Goal: Task Accomplishment & Management: Complete application form

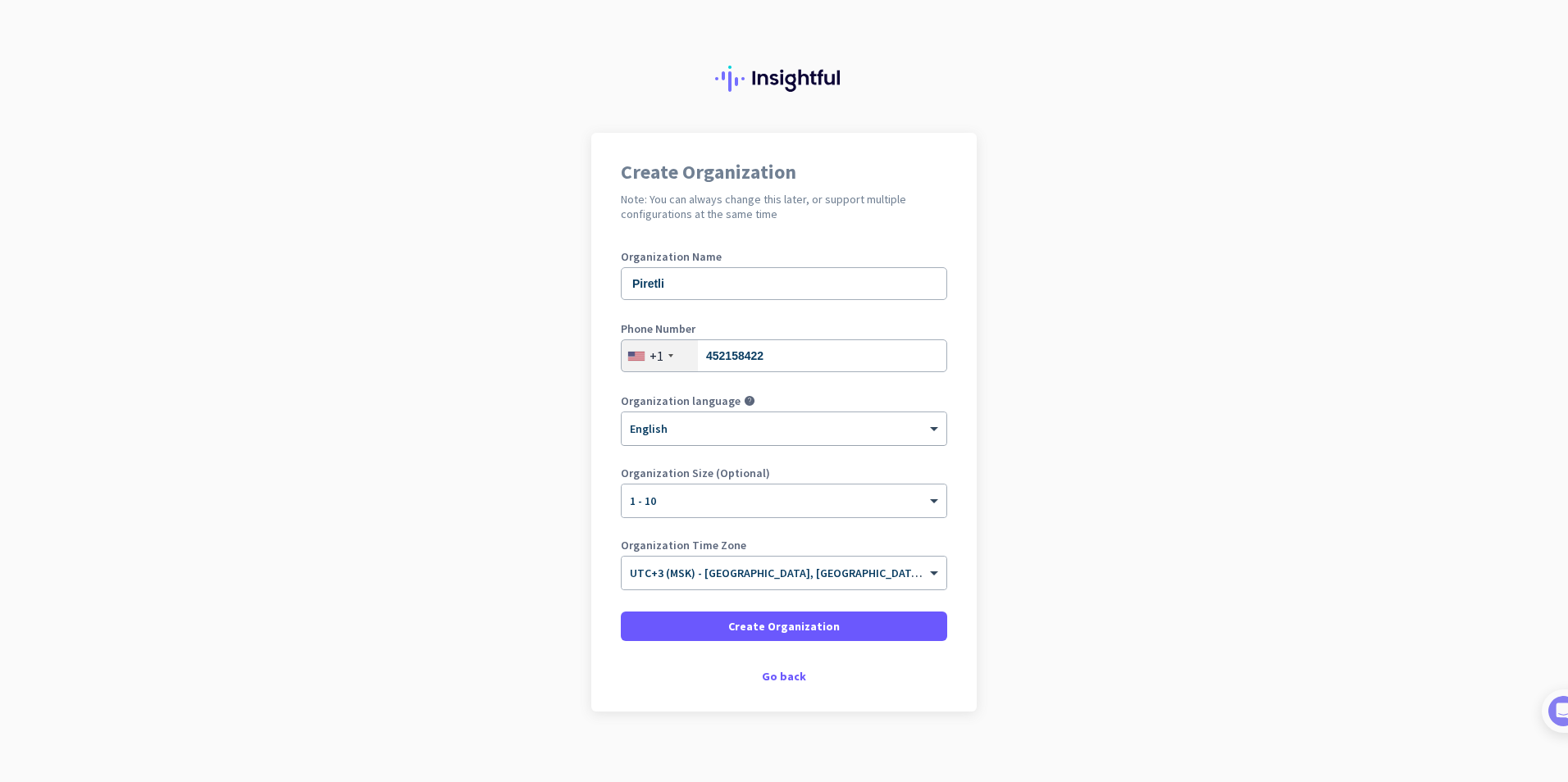
click at [718, 428] on div at bounding box center [784, 423] width 324 height 14
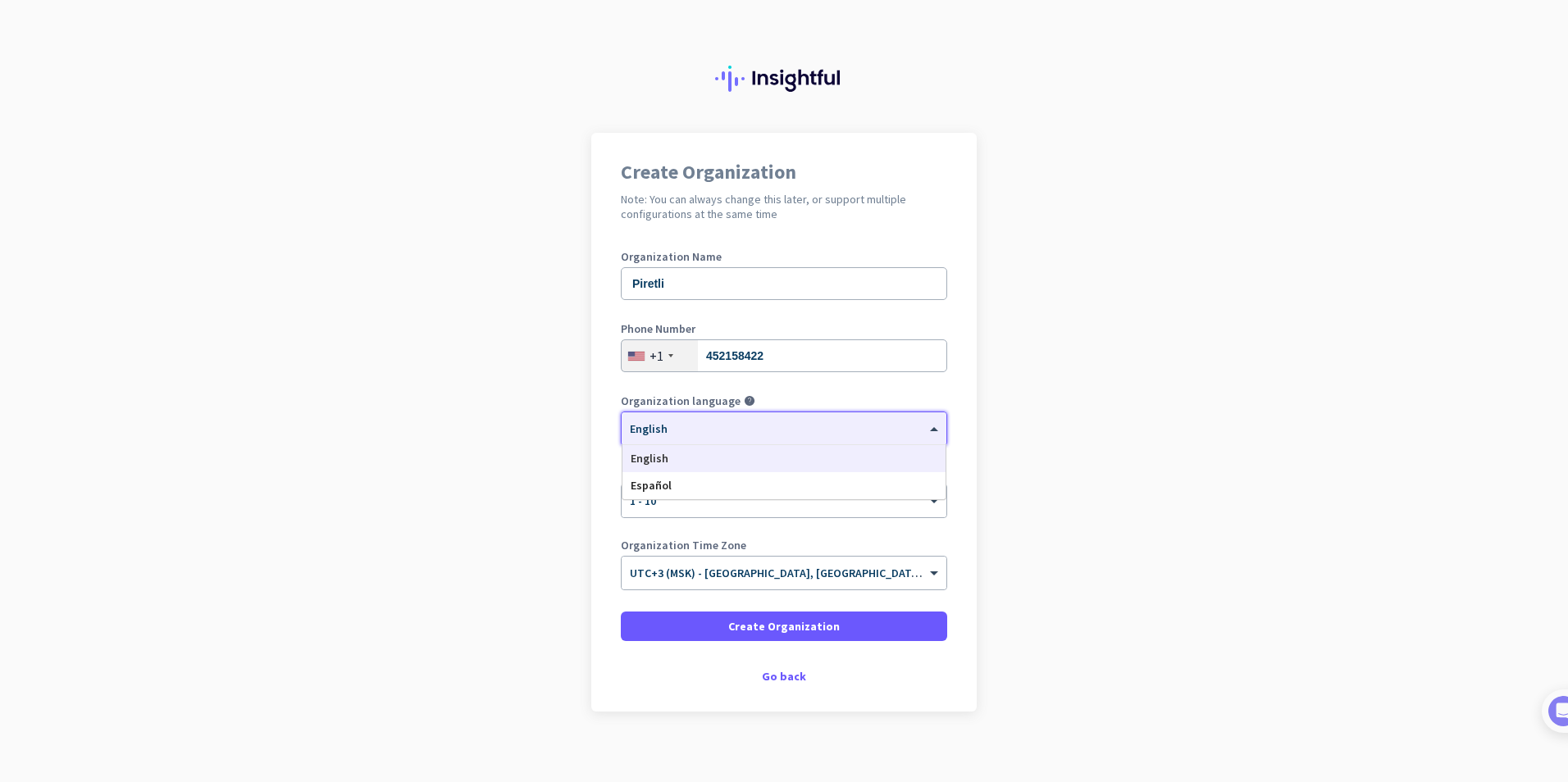
click at [718, 433] on div "× English" at bounding box center [774, 429] width 304 height 14
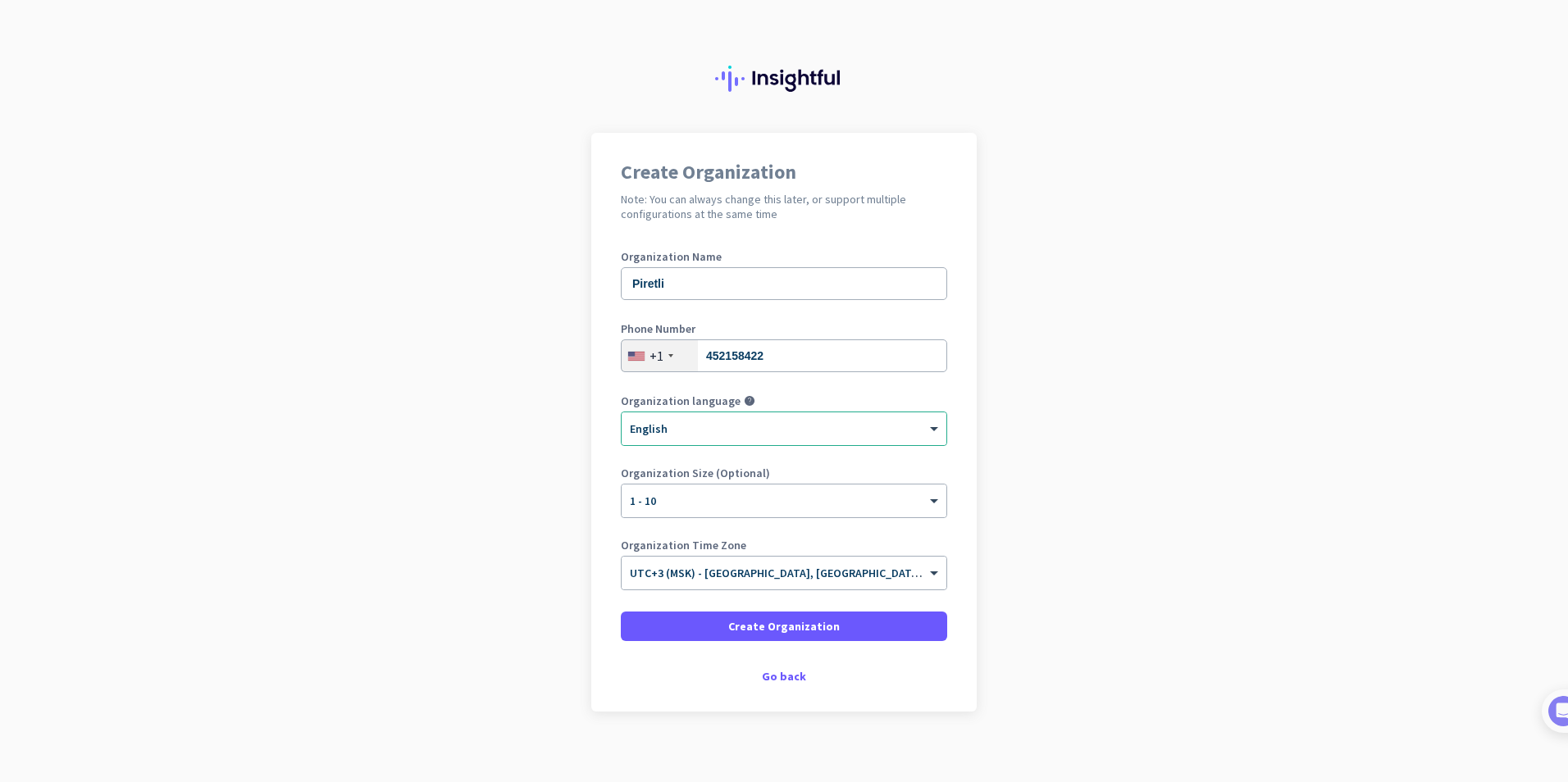
drag, startPoint x: 1170, startPoint y: 467, endPoint x: 1132, endPoint y: 486, distance: 42.5
click at [1168, 467] on app-onboarding-organization "Create Organization Note: You can always change this later, or support multiple…" at bounding box center [784, 463] width 1568 height 660
click at [821, 624] on span "Create Organization" at bounding box center [784, 626] width 112 height 16
click at [795, 622] on span "Create Organization" at bounding box center [784, 626] width 112 height 16
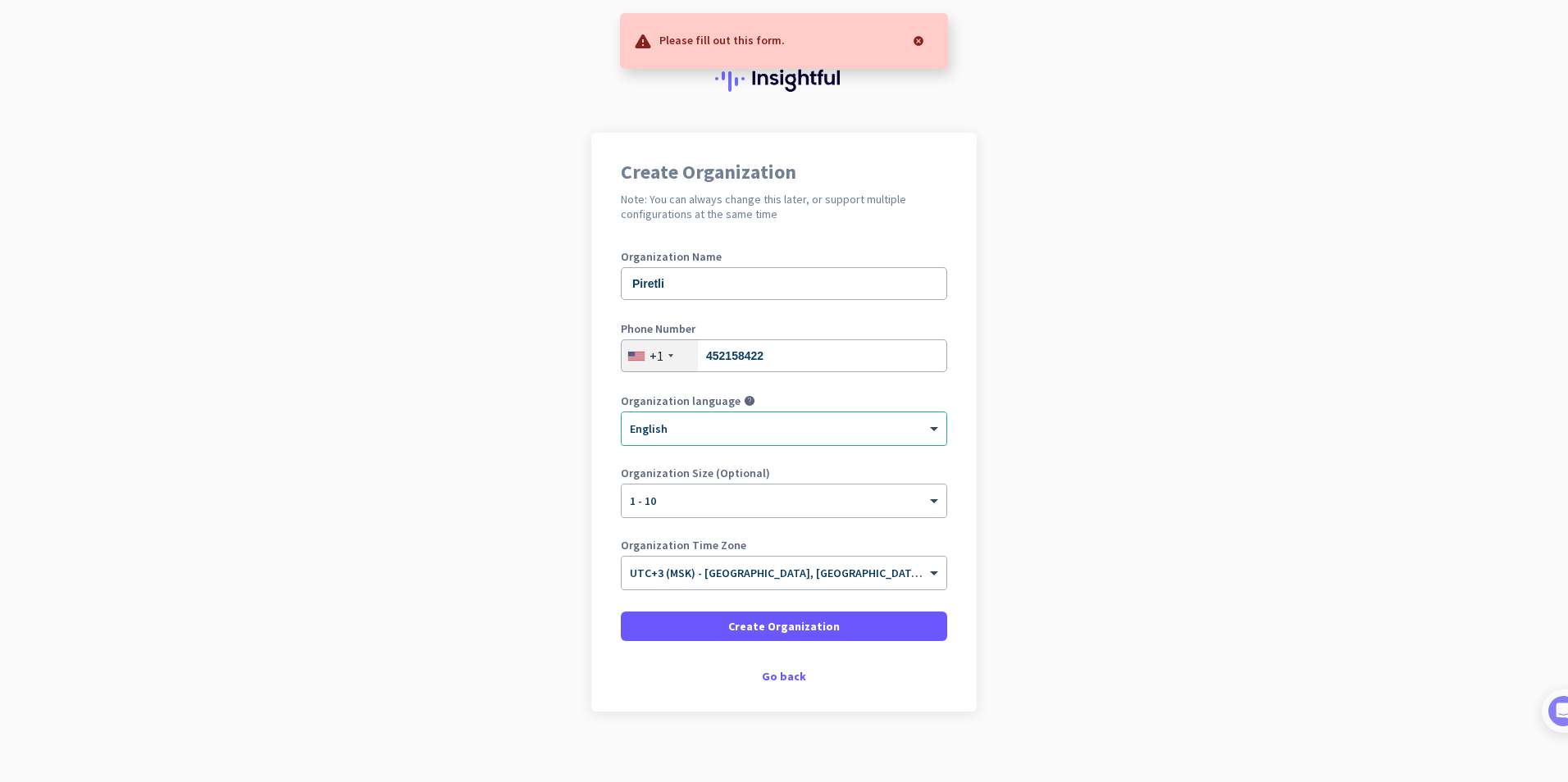
drag, startPoint x: 783, startPoint y: 37, endPoint x: 656, endPoint y: 41, distance: 127.1
click at [656, 41] on div "Please fill out this form." at bounding box center [784, 41] width 328 height 56
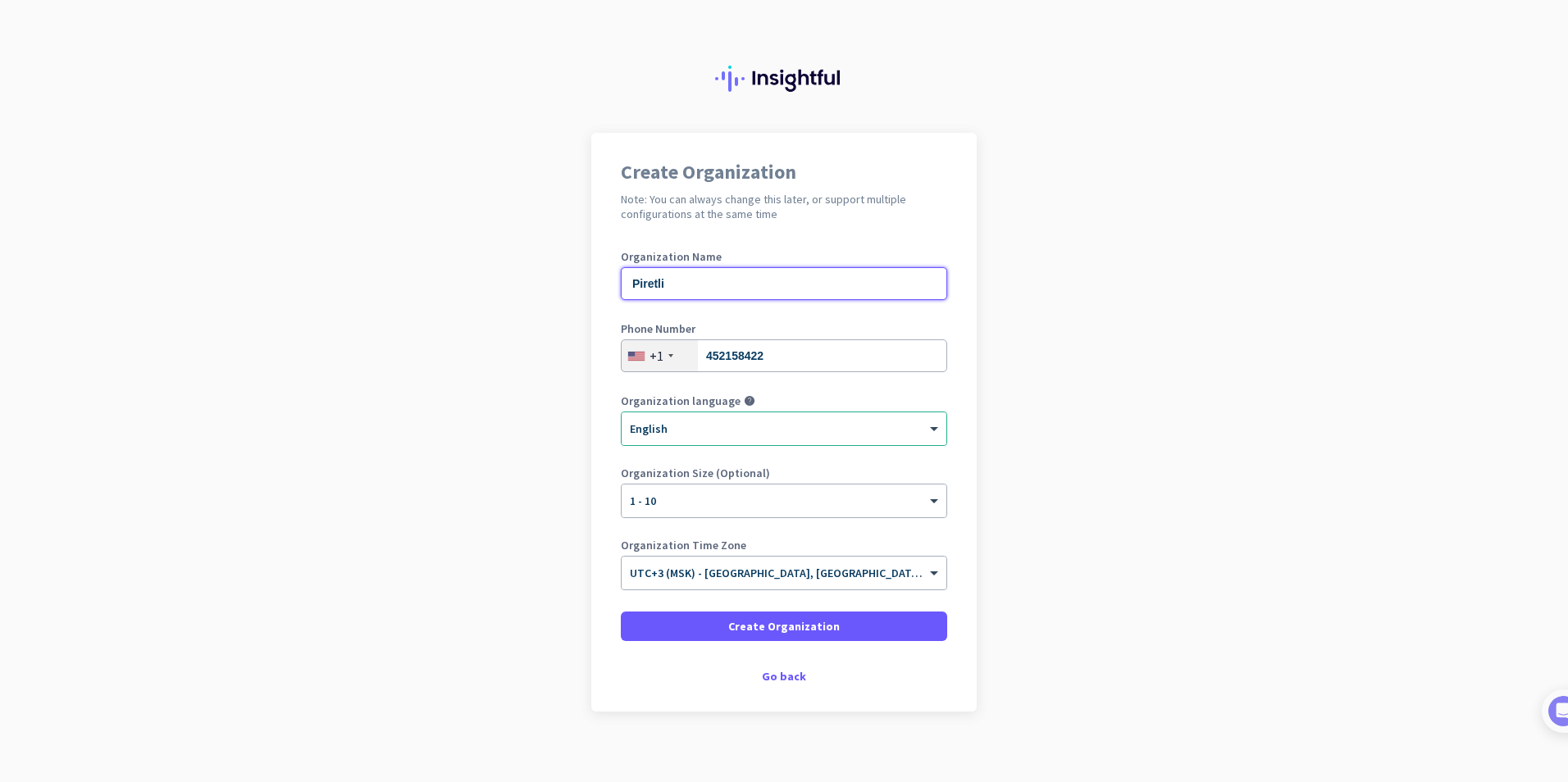
click at [797, 285] on input "Piretli" at bounding box center [784, 283] width 326 height 33
click at [787, 351] on input "452158422" at bounding box center [784, 356] width 326 height 33
click at [768, 434] on div "× English" at bounding box center [774, 429] width 304 height 14
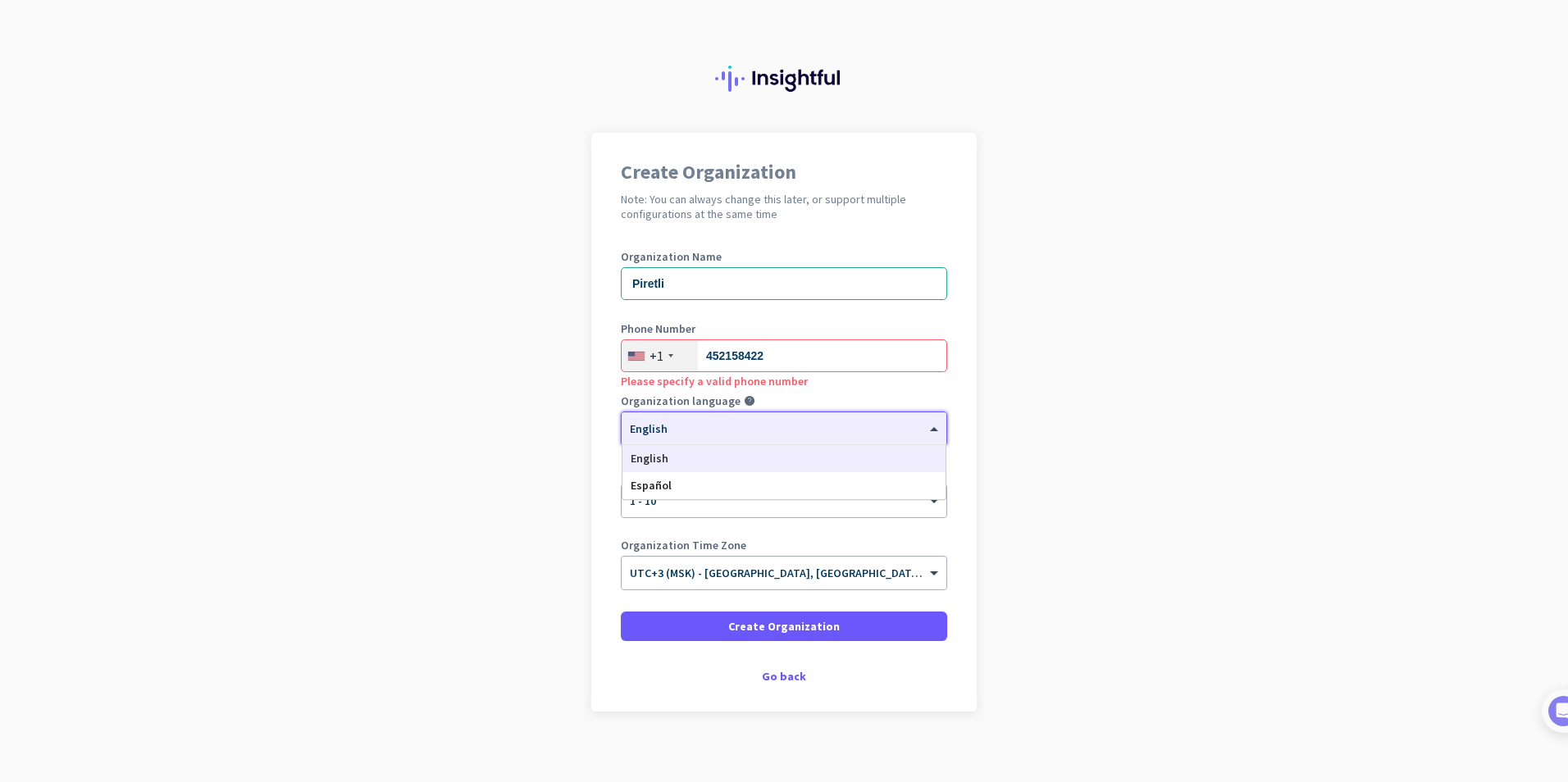
click at [768, 434] on div "× English" at bounding box center [774, 429] width 304 height 14
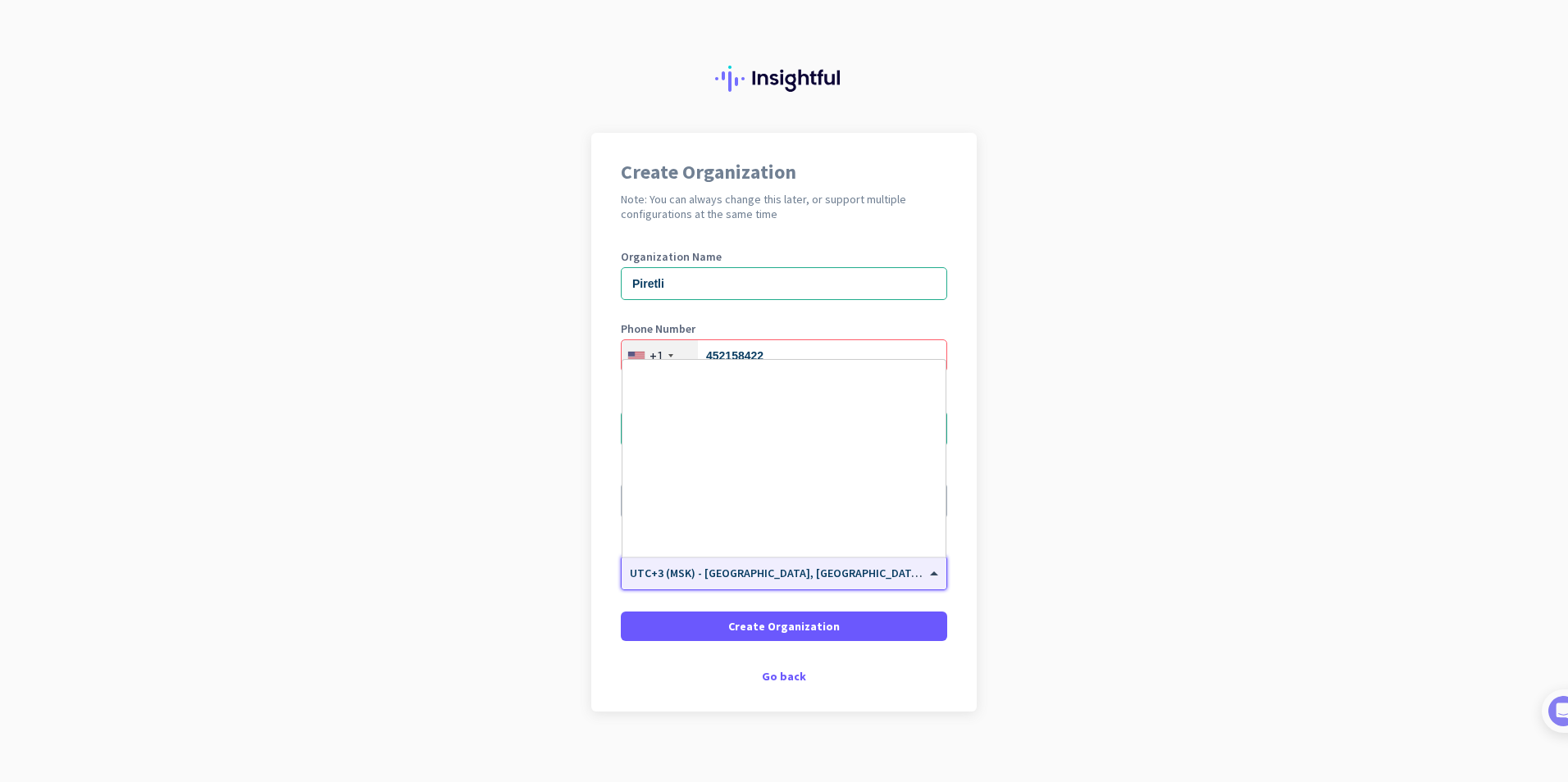
click at [781, 570] on input "text" at bounding box center [767, 567] width 275 height 13
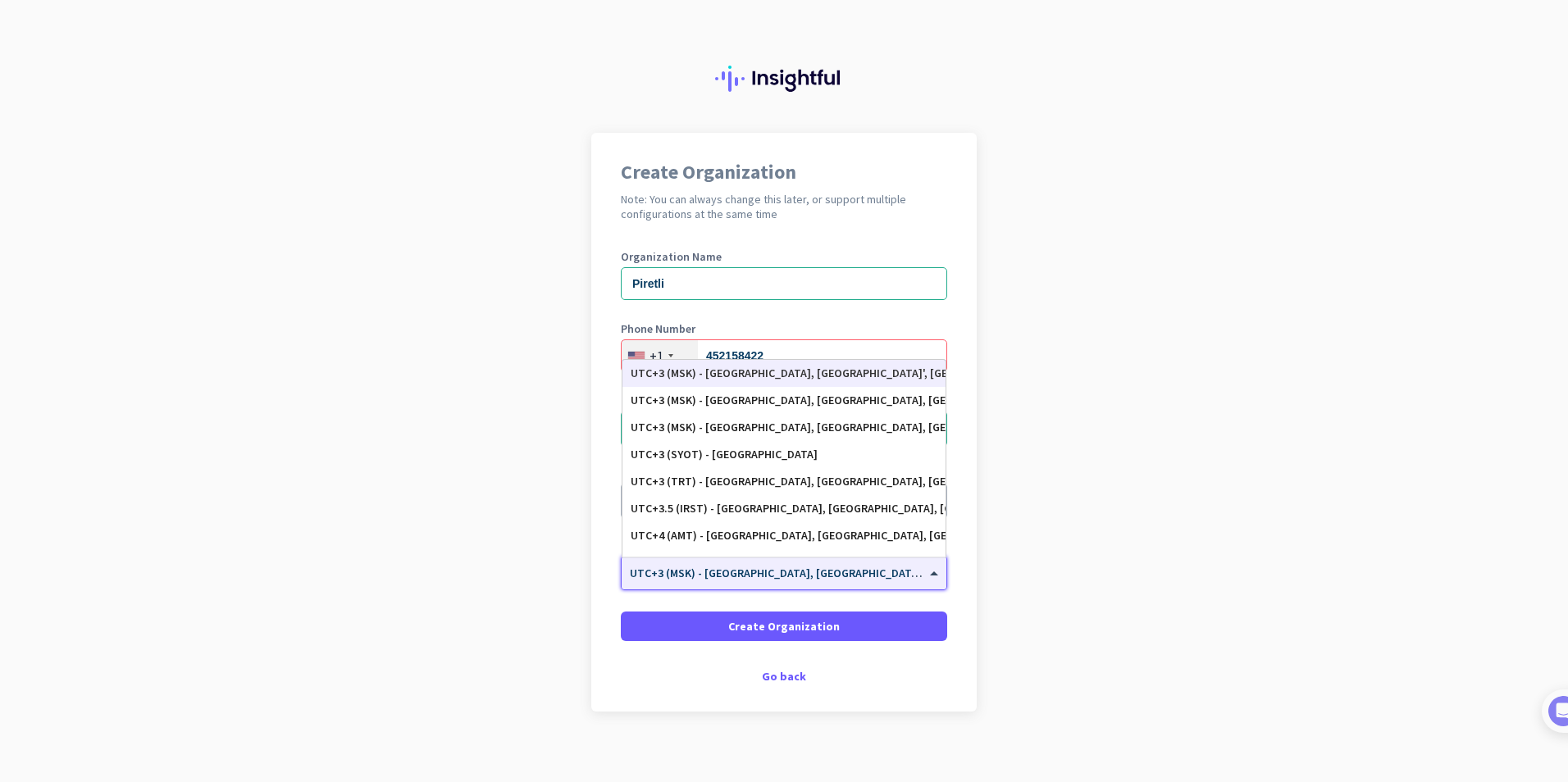
click at [781, 570] on input "text" at bounding box center [767, 567] width 275 height 13
click at [786, 627] on span "Create Organization" at bounding box center [784, 626] width 112 height 16
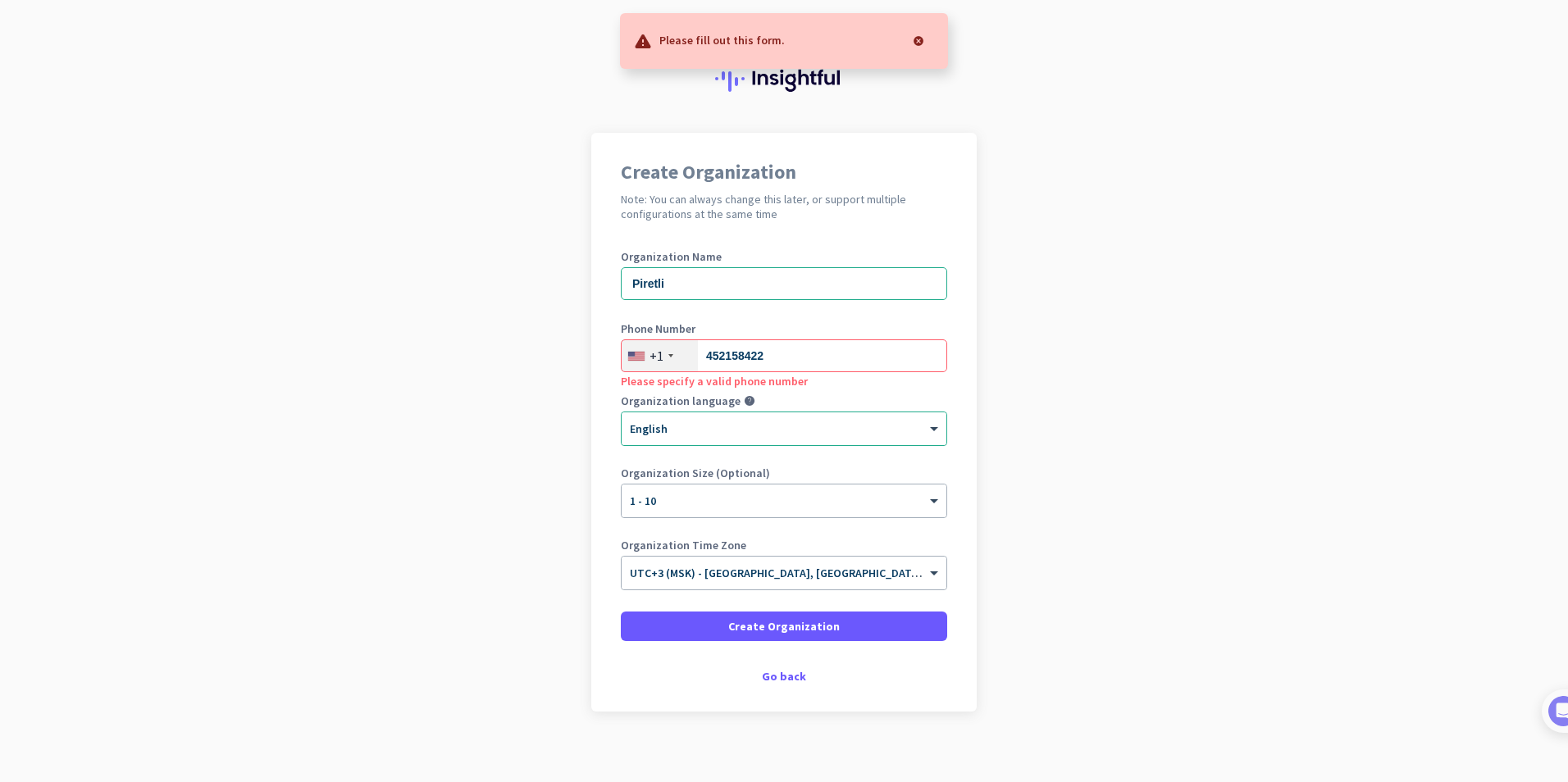
drag, startPoint x: 781, startPoint y: 33, endPoint x: 660, endPoint y: 44, distance: 121.5
click at [660, 44] on div "Please fill out this form." at bounding box center [784, 41] width 328 height 56
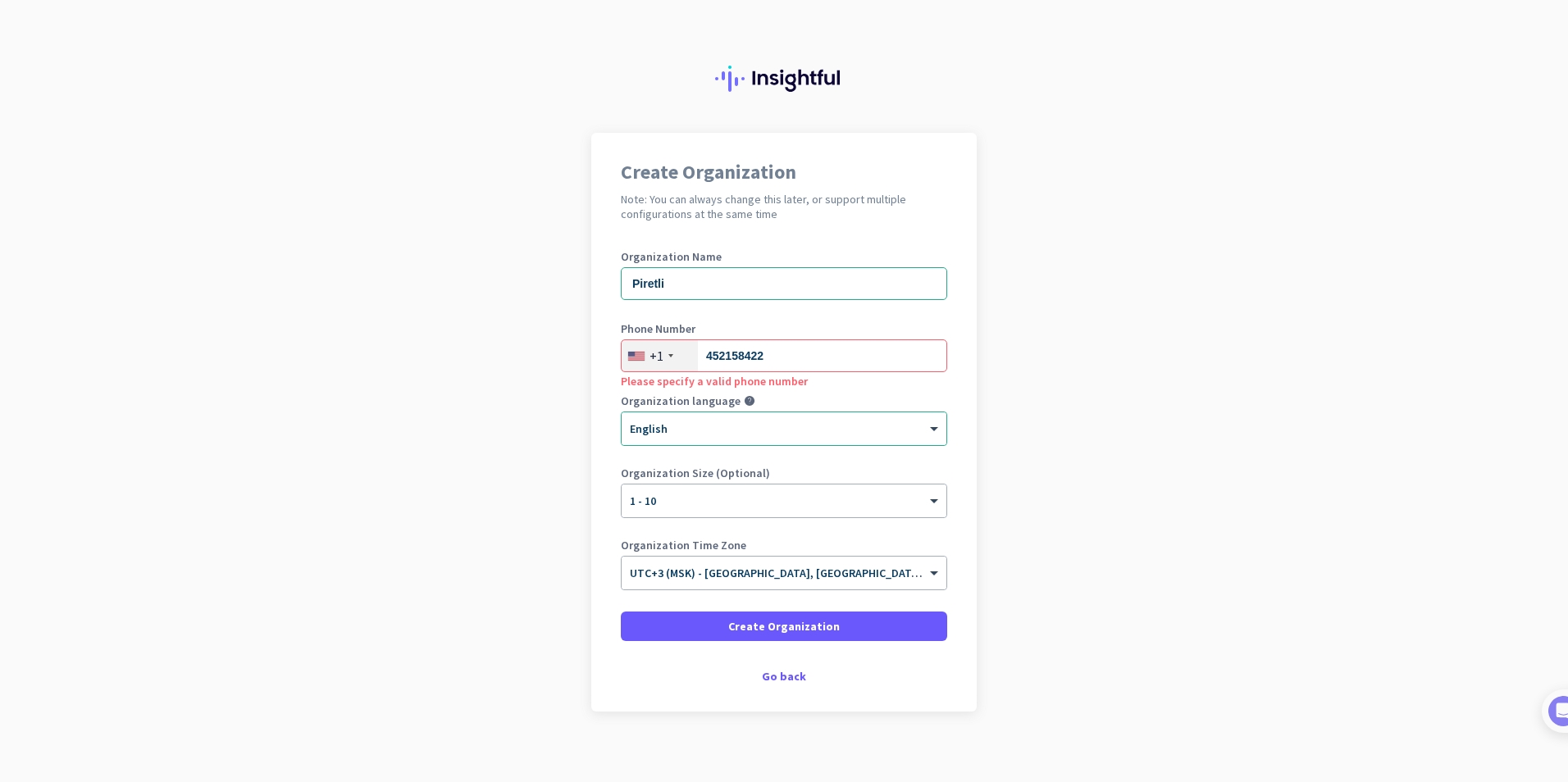
copy p "Please fill out this form."
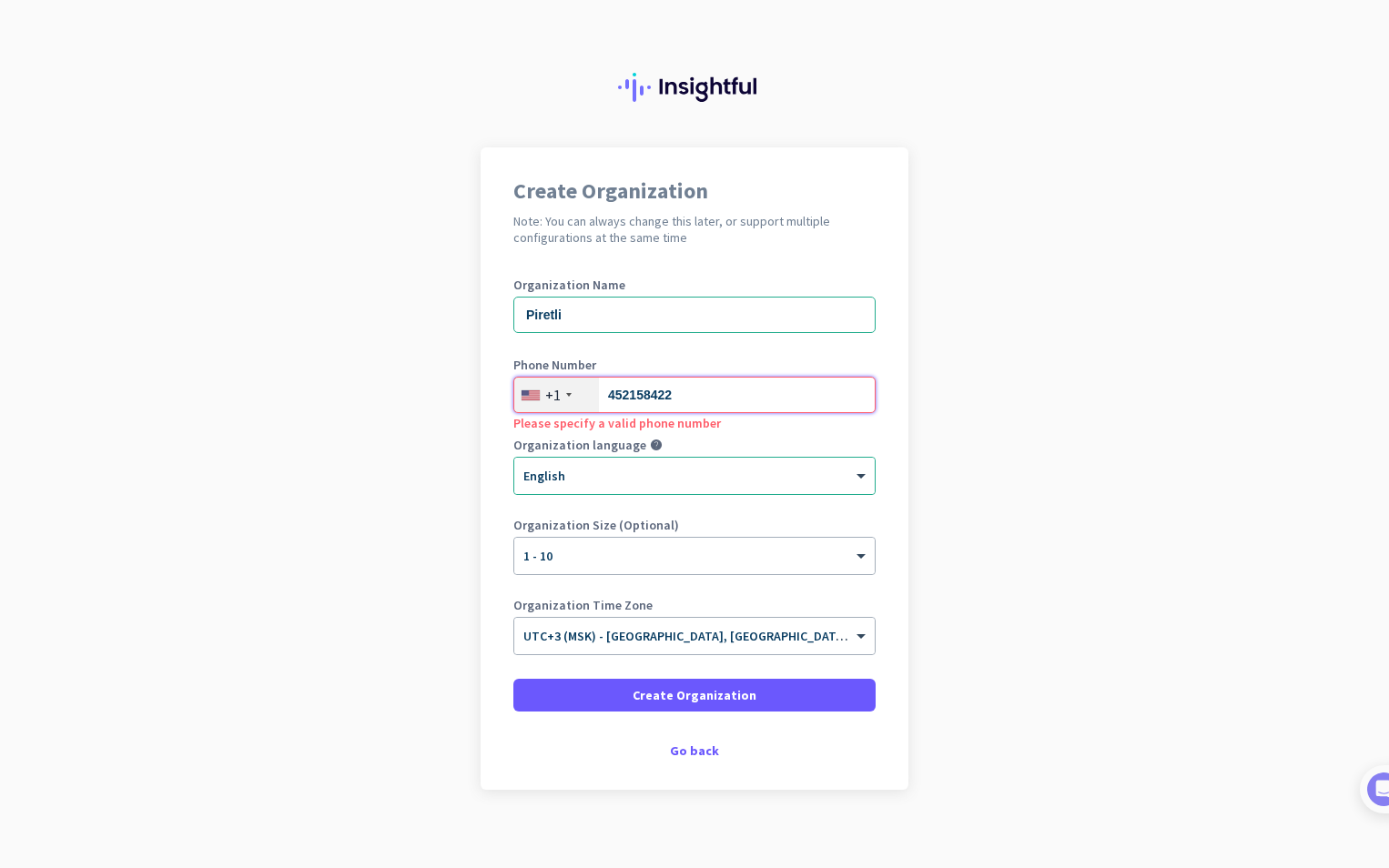
drag, startPoint x: 723, startPoint y: 391, endPoint x: 512, endPoint y: 390, distance: 211.0
click at [513, 390] on div "[PHONE_NUMBER]" at bounding box center [694, 395] width 362 height 37
paste input "281) 572-1370"
drag, startPoint x: 619, startPoint y: 395, endPoint x: 629, endPoint y: 396, distance: 10.0
click at [629, 396] on input "281) 572-1370" at bounding box center [694, 395] width 362 height 37
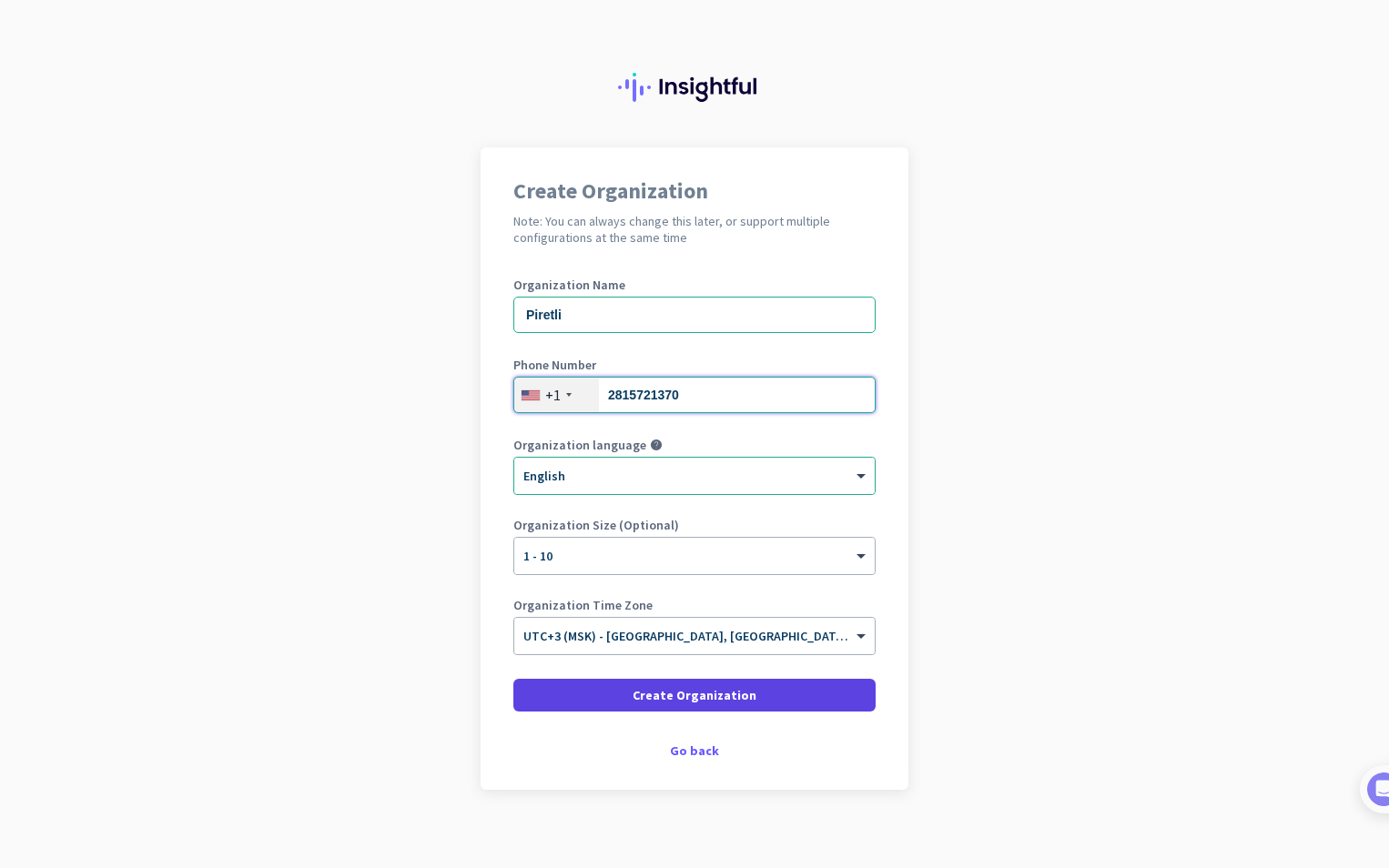
type input "2815721370"
click at [799, 694] on span at bounding box center [694, 695] width 362 height 44
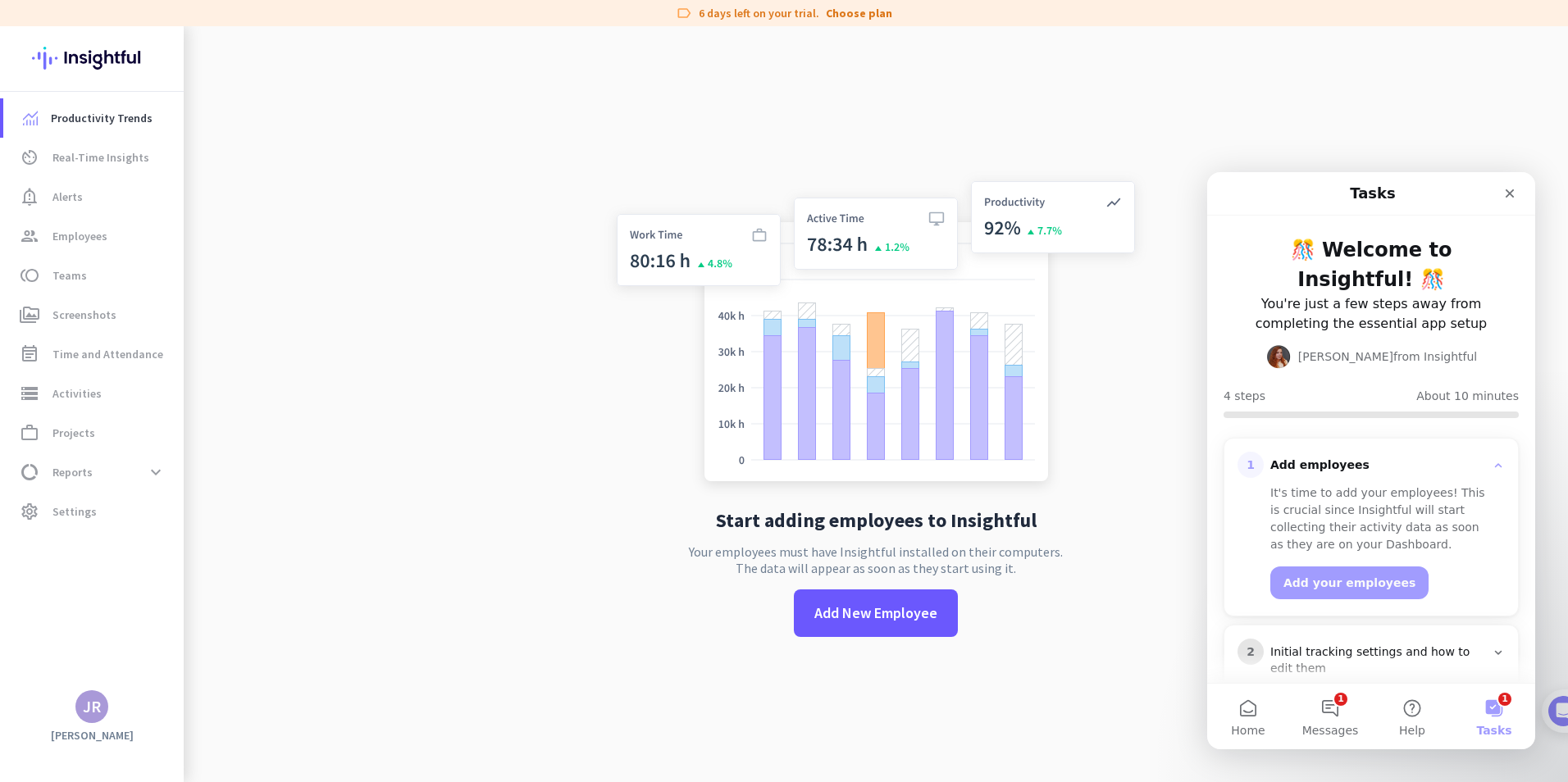
click at [29, 655] on div "Productivity Trends av_timer Real-Time Insights notification_important Alerts g…" at bounding box center [91, 391] width 183 height 599
click at [123, 316] on span "perm_media Screenshots" at bounding box center [93, 314] width 154 height 19
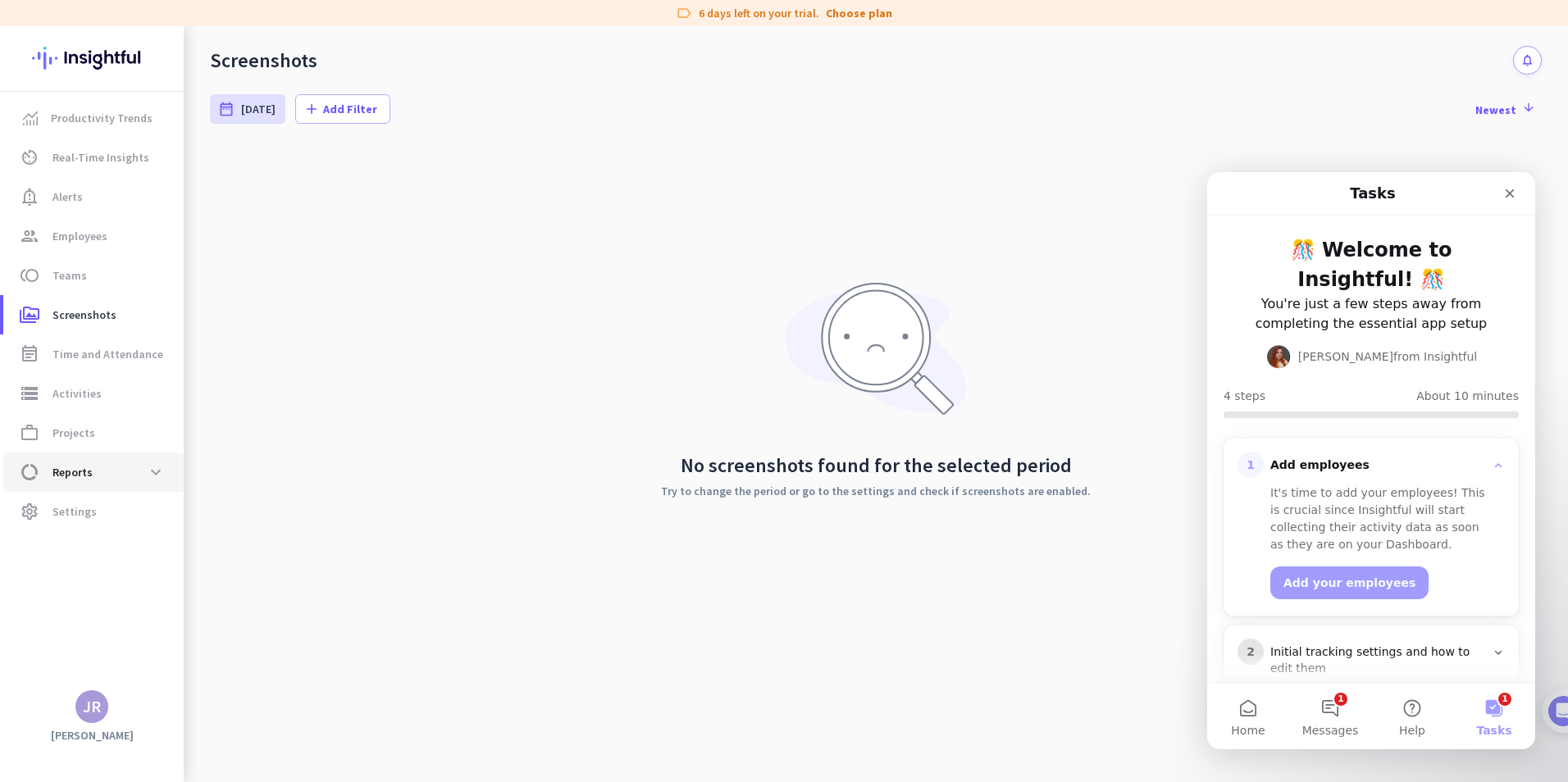
click at [125, 475] on span "data_usage Reports expand_more" at bounding box center [93, 472] width 154 height 30
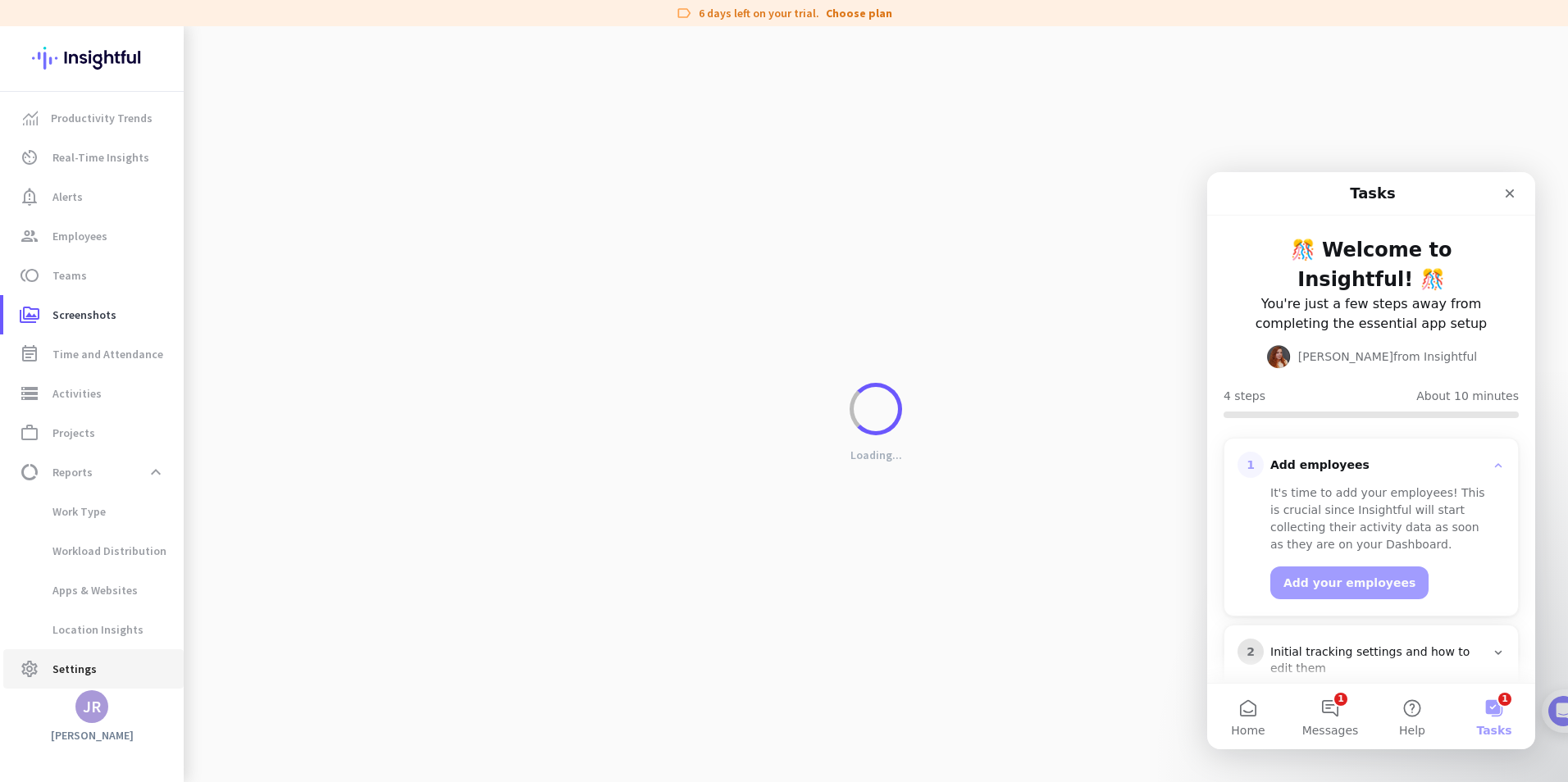
click at [76, 671] on span "Settings" at bounding box center [74, 668] width 44 height 19
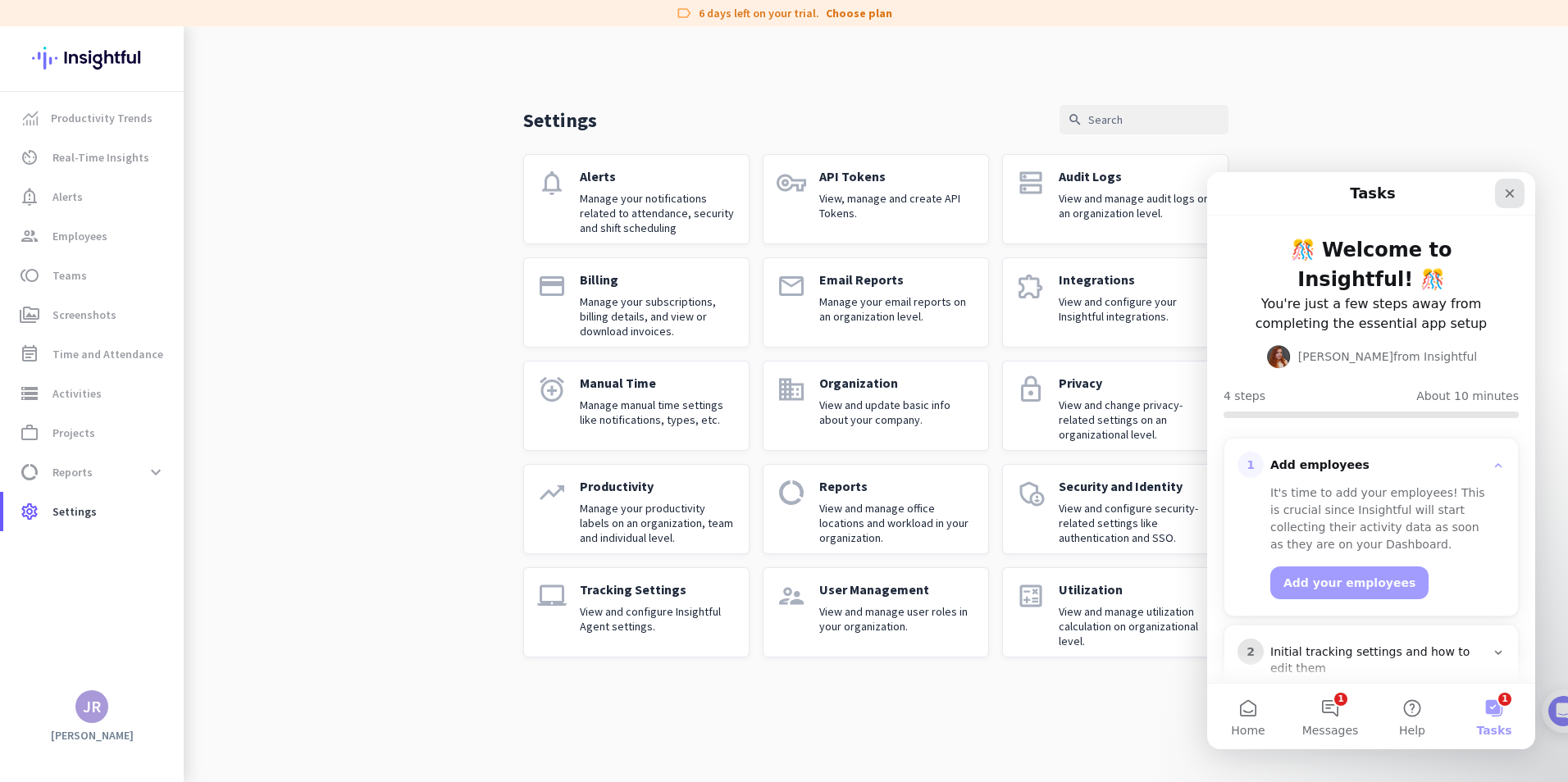
click at [1502, 192] on div "Close" at bounding box center [1509, 193] width 30 height 30
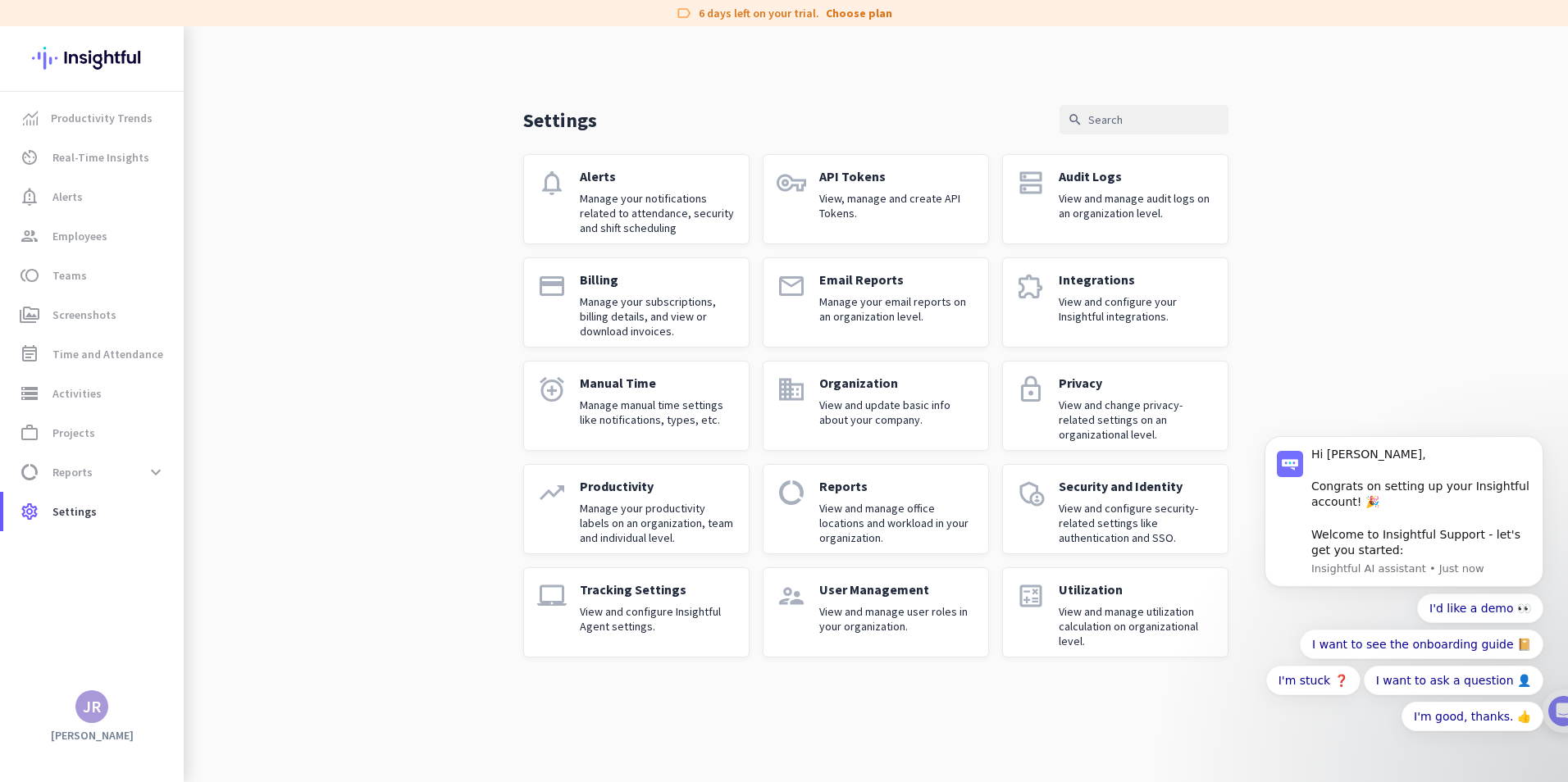
click at [623, 284] on p "Billing" at bounding box center [657, 279] width 155 height 16
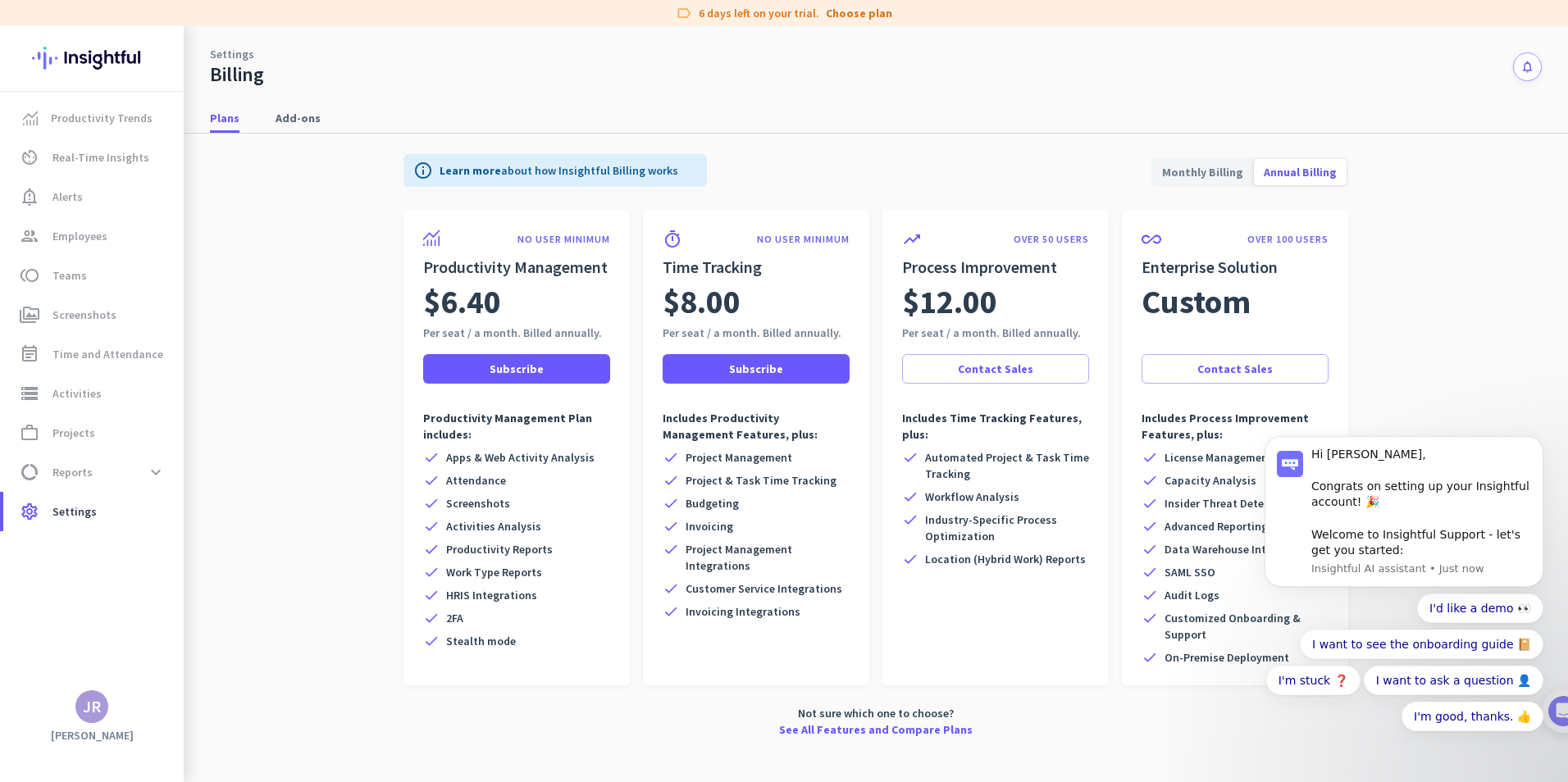
drag, startPoint x: 459, startPoint y: 594, endPoint x: 442, endPoint y: 499, distance: 96.5
click at [442, 499] on div "check Apps & Web Activity Analysis check Attendance check Screenshots check Act…" at bounding box center [516, 549] width 187 height 200
click at [672, 711] on div "Not sure which one to choose? See All Features and Compare Plans" at bounding box center [876, 721] width 945 height 33
click at [301, 122] on span "Add-ons" at bounding box center [297, 117] width 45 height 16
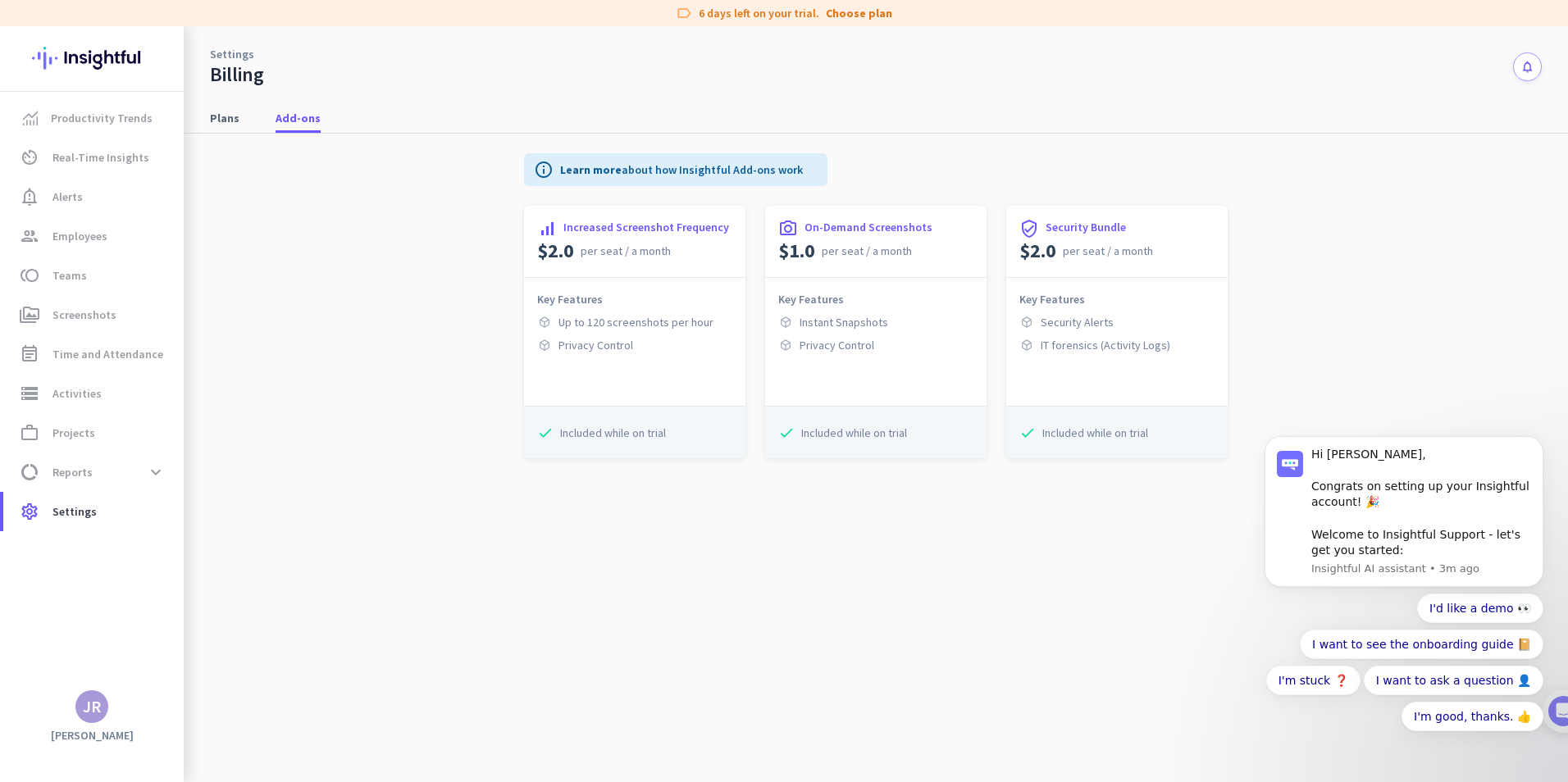
click at [811, 219] on p "On-Demand Screenshots" at bounding box center [868, 226] width 128 height 16
drag, startPoint x: 811, startPoint y: 219, endPoint x: 797, endPoint y: 322, distance: 103.9
click at [801, 323] on span "Instant Snapshots" at bounding box center [843, 322] width 89 height 16
click at [210, 123] on span "Plans" at bounding box center [224, 117] width 30 height 16
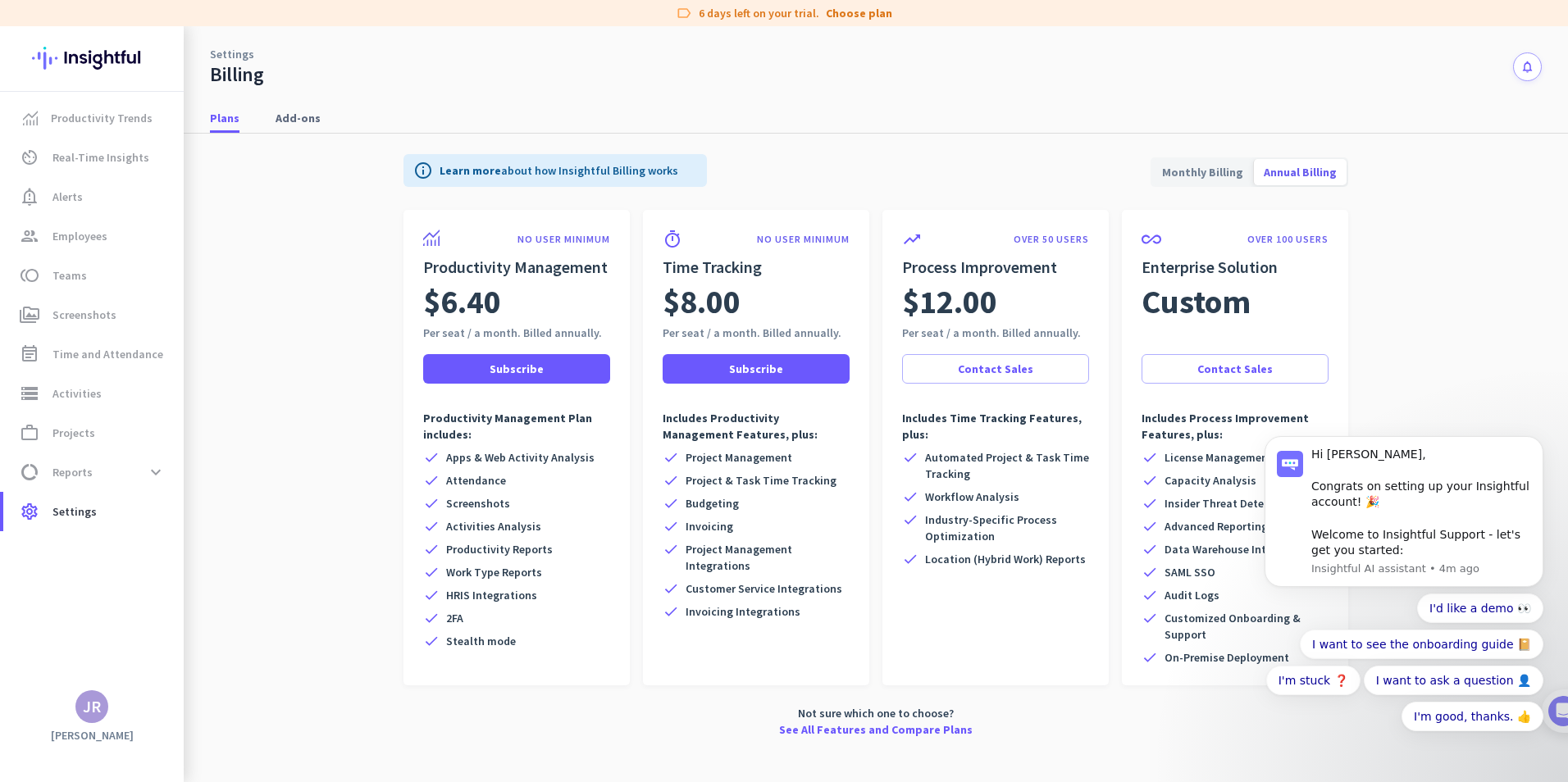
click at [1272, 176] on span "Annual Billing" at bounding box center [1300, 172] width 93 height 40
click at [1188, 171] on span "Monthly Billing" at bounding box center [1202, 172] width 101 height 40
click at [219, 252] on app-billing-plan-tab "info Learn more about how Insightful Billing works Monthly Billing Annual Billi…" at bounding box center [875, 442] width 1331 height 617
click at [95, 516] on span "settings Settings" at bounding box center [93, 511] width 154 height 19
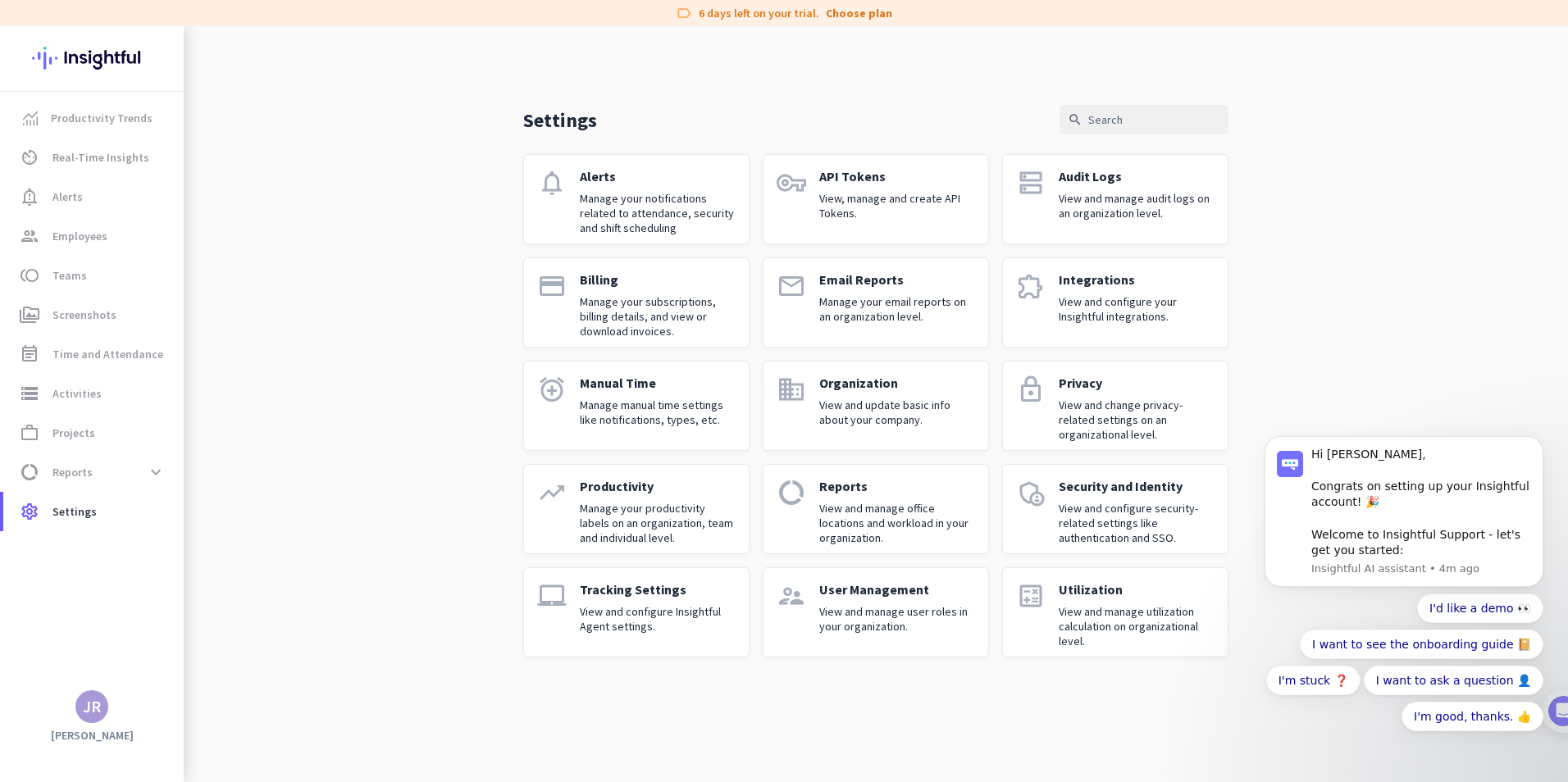
click at [672, 602] on div "Tracking Settings View and configure Insightful Agent settings." at bounding box center [657, 612] width 155 height 62
click at [859, 595] on p "User Management" at bounding box center [897, 589] width 155 height 16
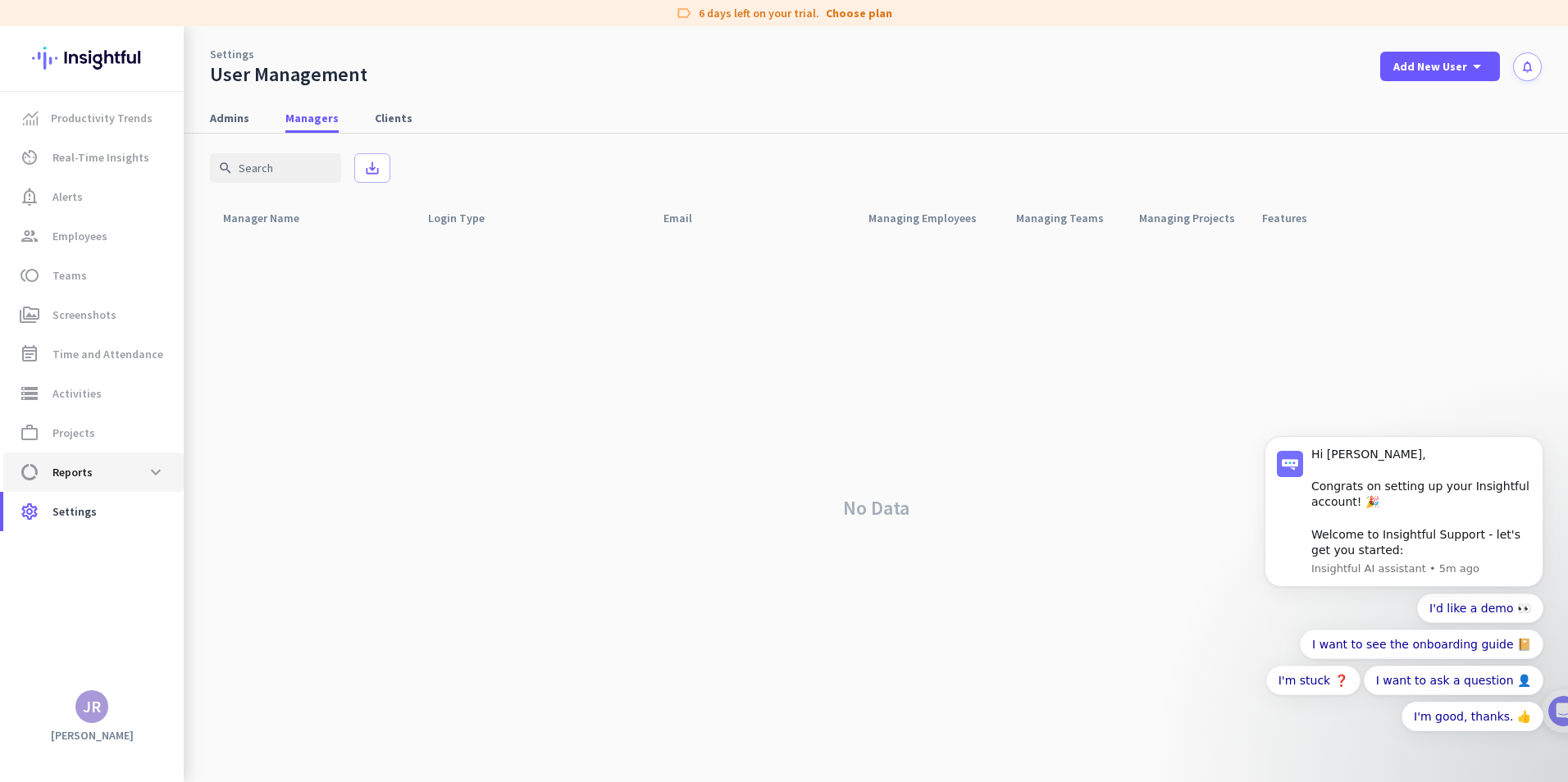
click at [111, 469] on span "data_usage Reports expand_more" at bounding box center [93, 472] width 154 height 30
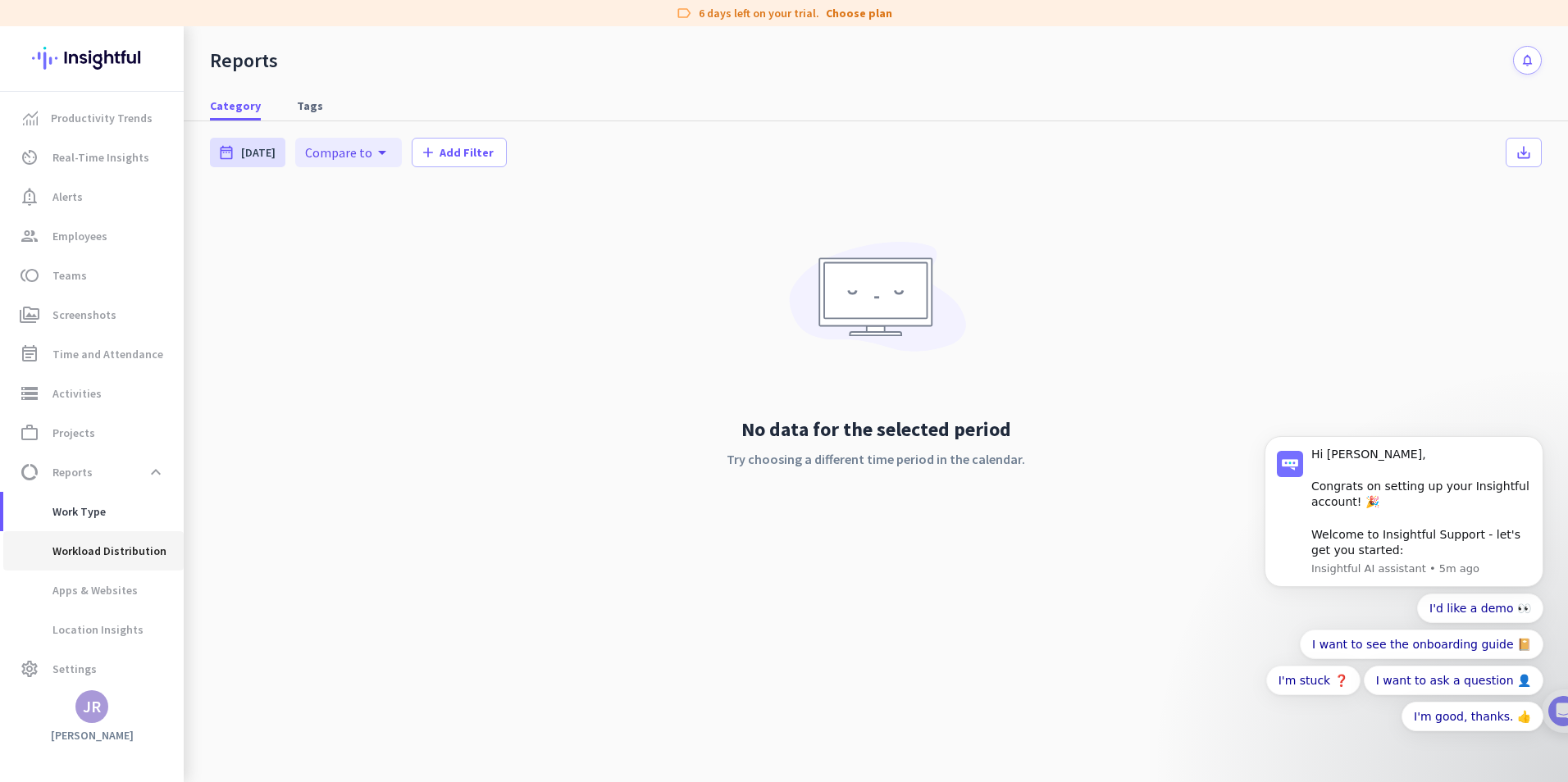
click at [117, 548] on span "Workload Distribution" at bounding box center [91, 551] width 150 height 40
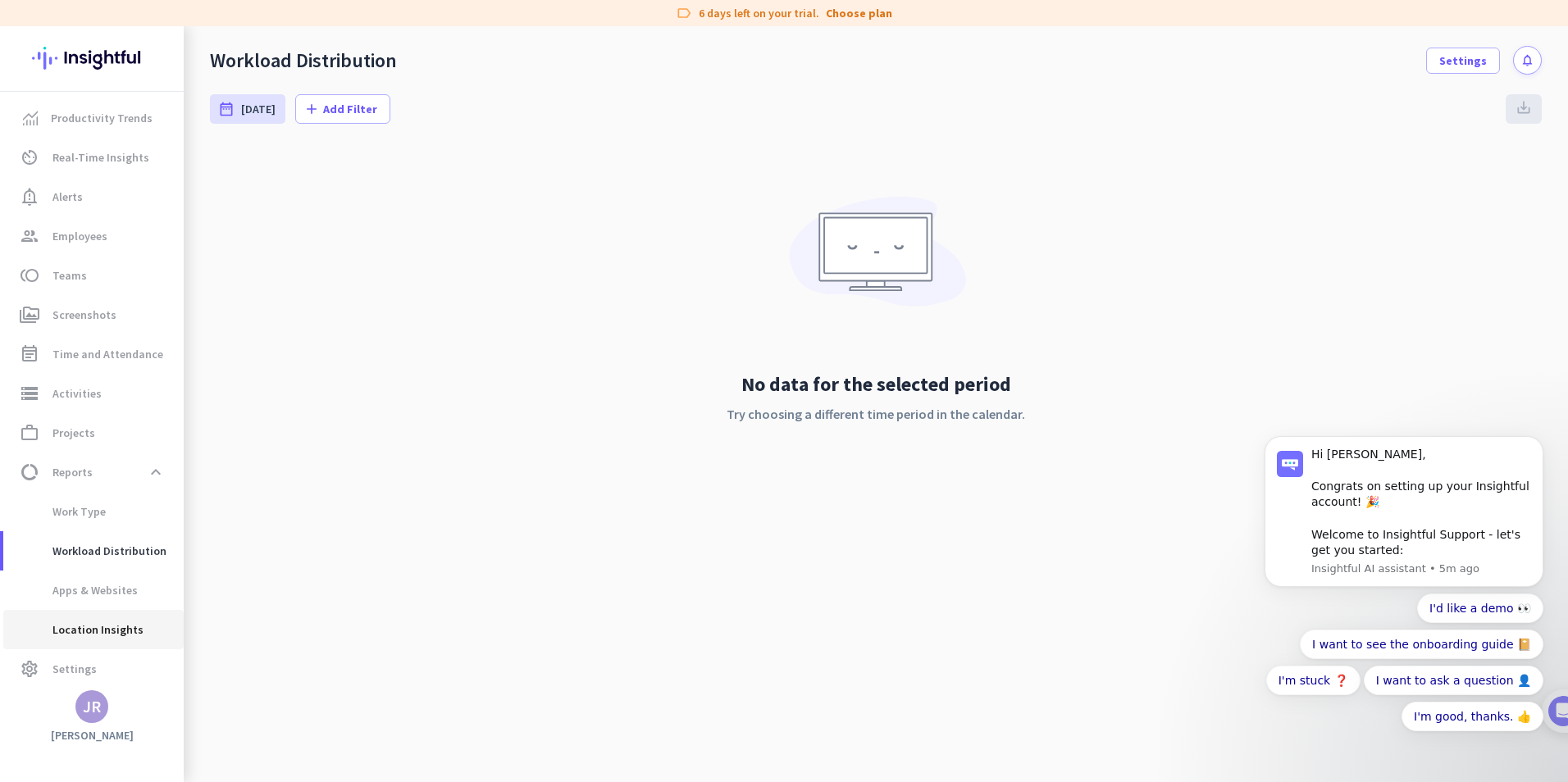
click at [121, 628] on span "Location Insights" at bounding box center [79, 629] width 127 height 40
type input "[DATE] - [DATE]"
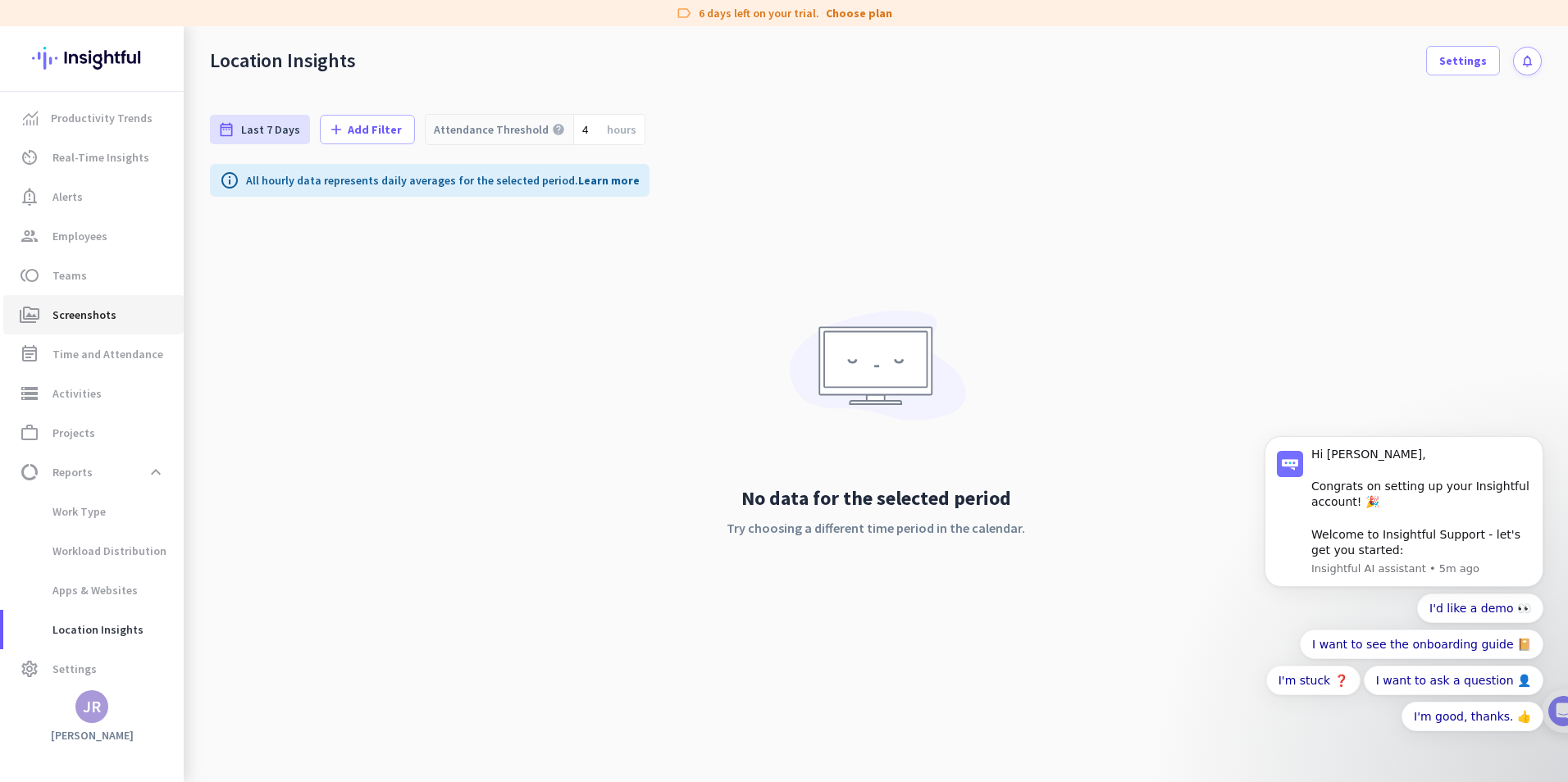
click at [68, 318] on span "Screenshots" at bounding box center [84, 314] width 64 height 19
type input "[DATE] - [DATE]"
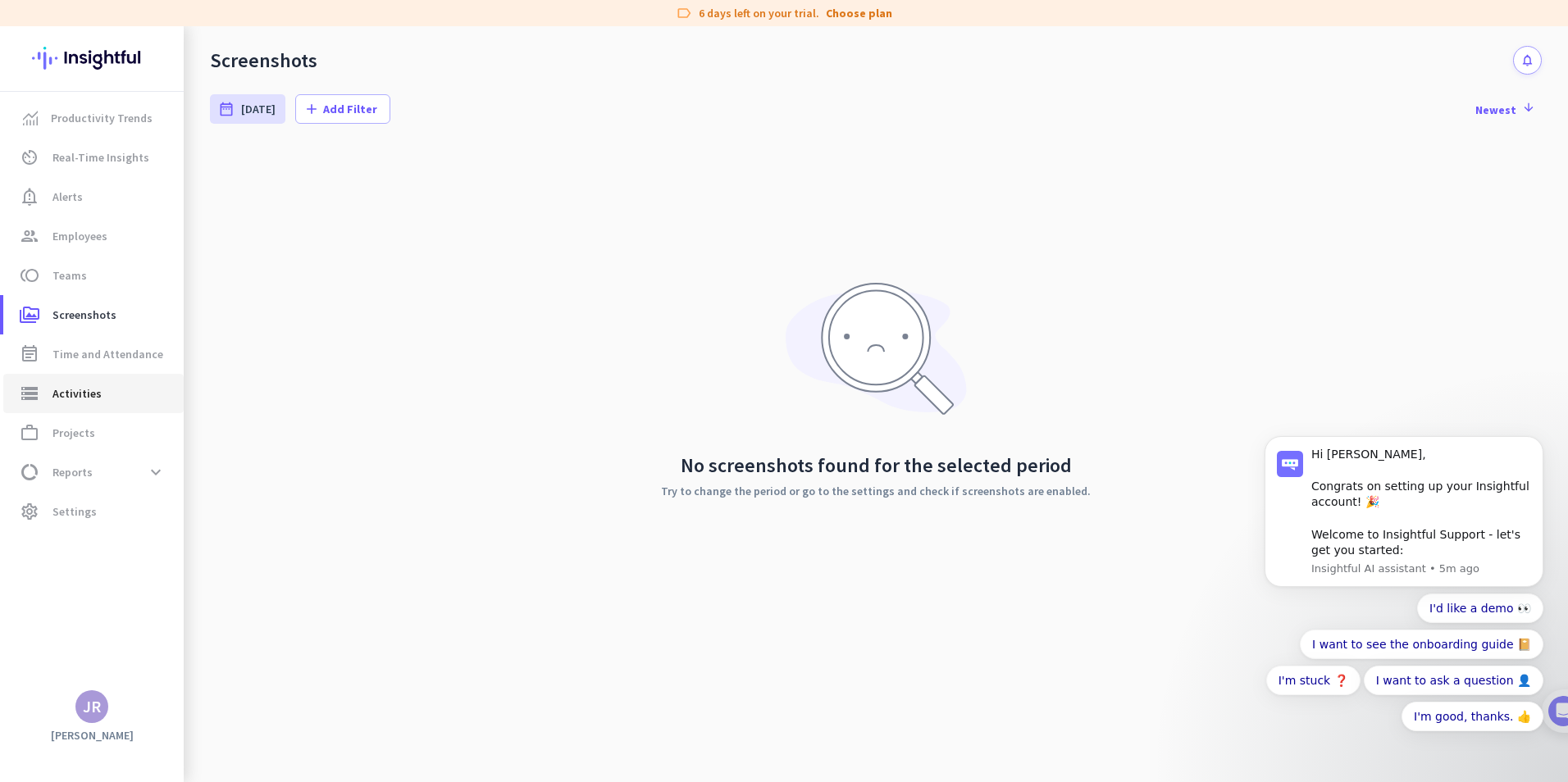
click at [84, 389] on span "Activities" at bounding box center [77, 393] width 49 height 19
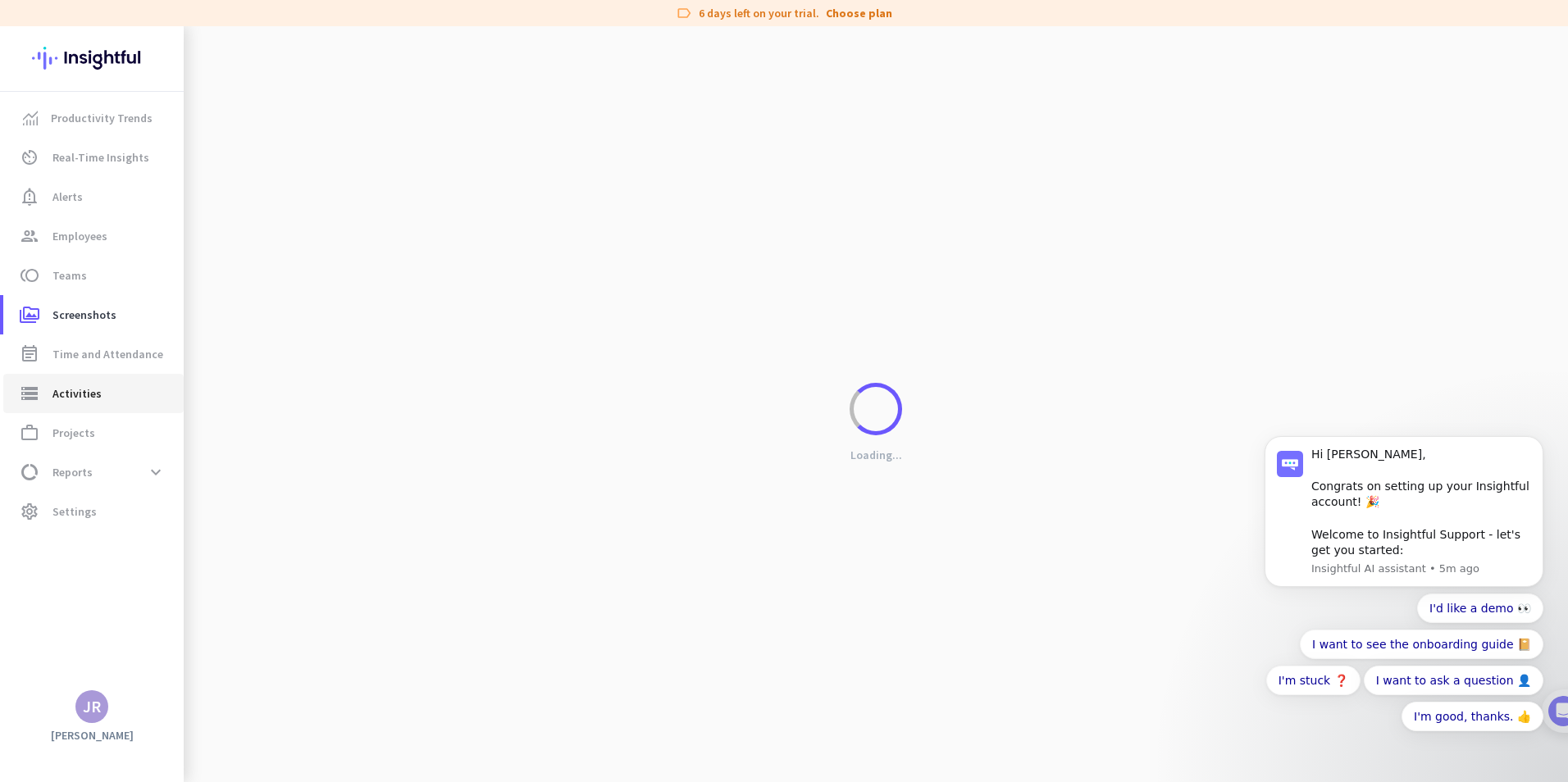
type input "[DATE]"
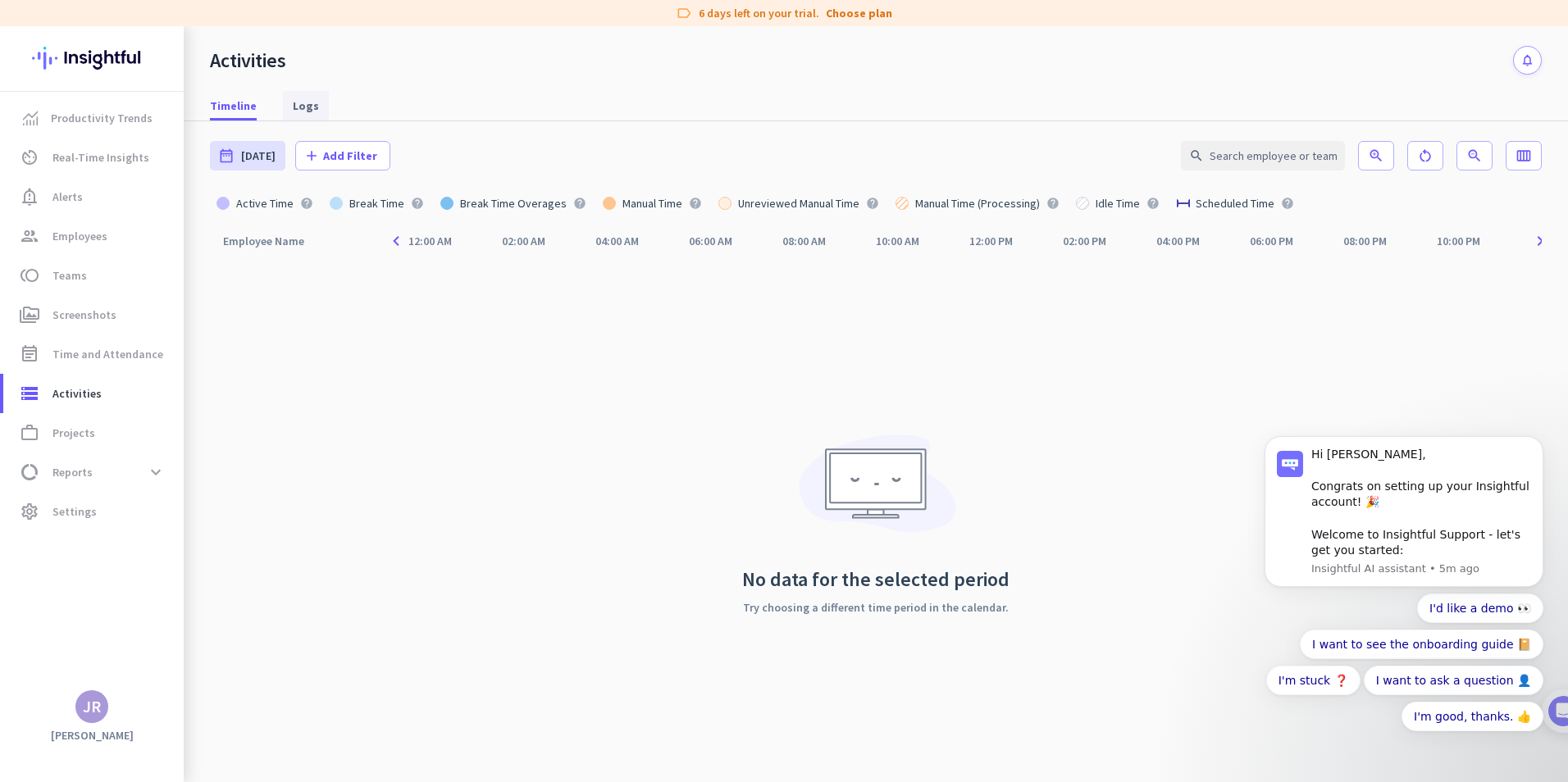
click at [300, 109] on span "Logs" at bounding box center [306, 106] width 26 height 16
type input "[DATE] - [DATE]"
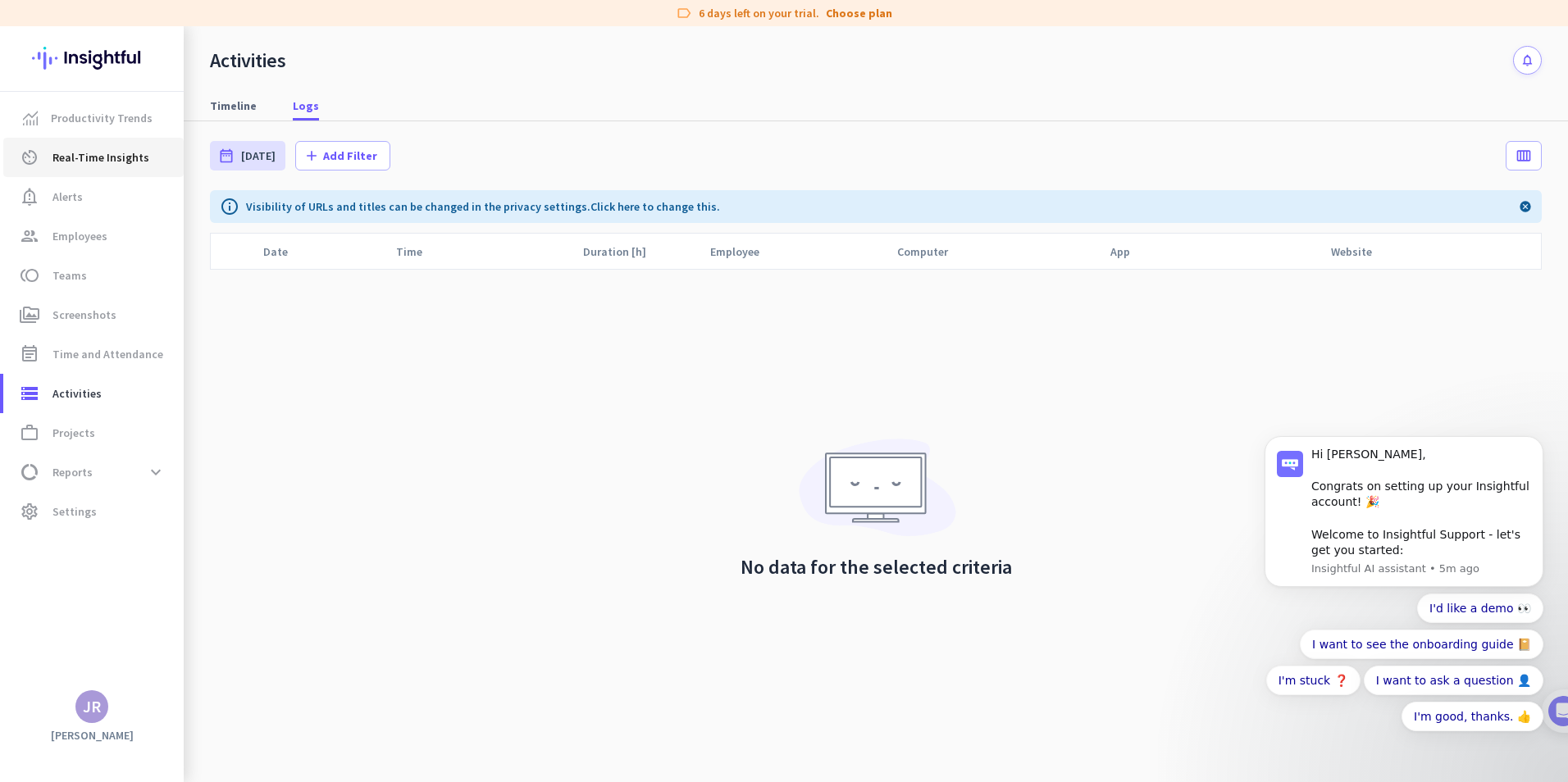
click at [123, 138] on link "av_timer Real-Time Insights" at bounding box center [94, 157] width 181 height 40
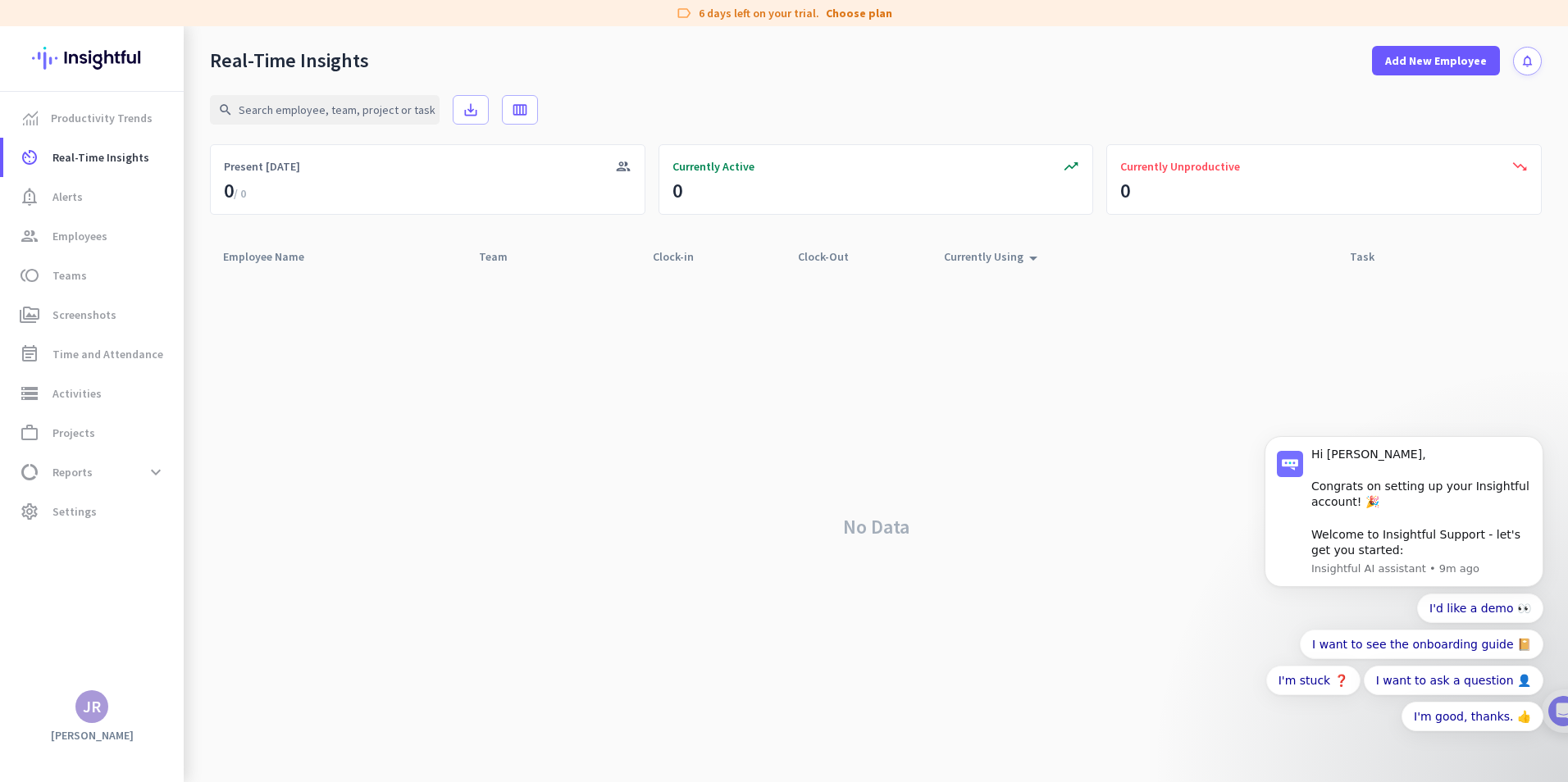
click at [1465, 336] on body "Hi [PERSON_NAME], Congrats on setting up your Insightful account! 🎉 Welcome to …" at bounding box center [1403, 524] width 315 height 487
click at [112, 118] on span "Productivity Trends" at bounding box center [101, 117] width 101 height 19
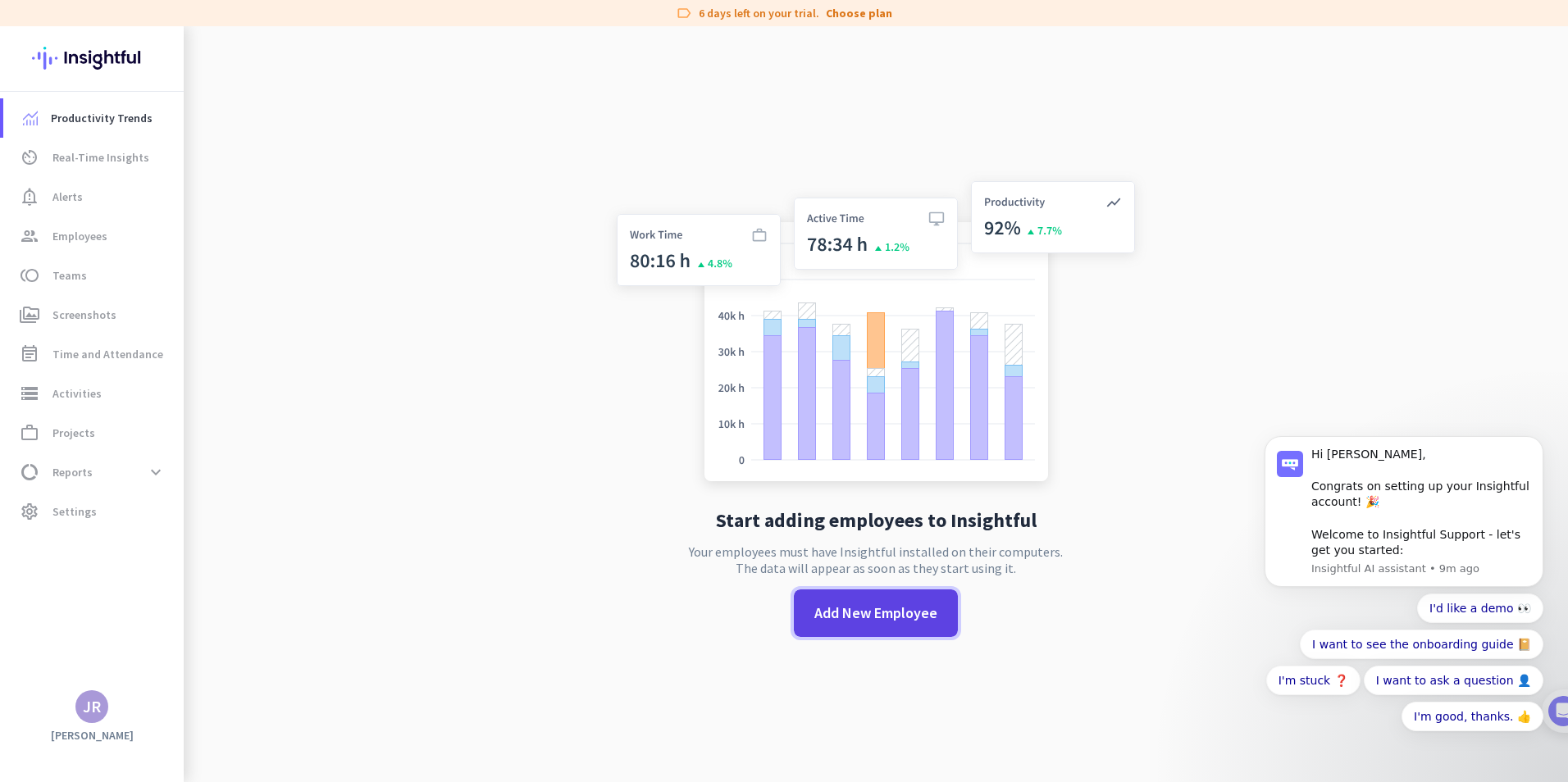
click at [901, 621] on span "Add New Employee" at bounding box center [876, 612] width 123 height 21
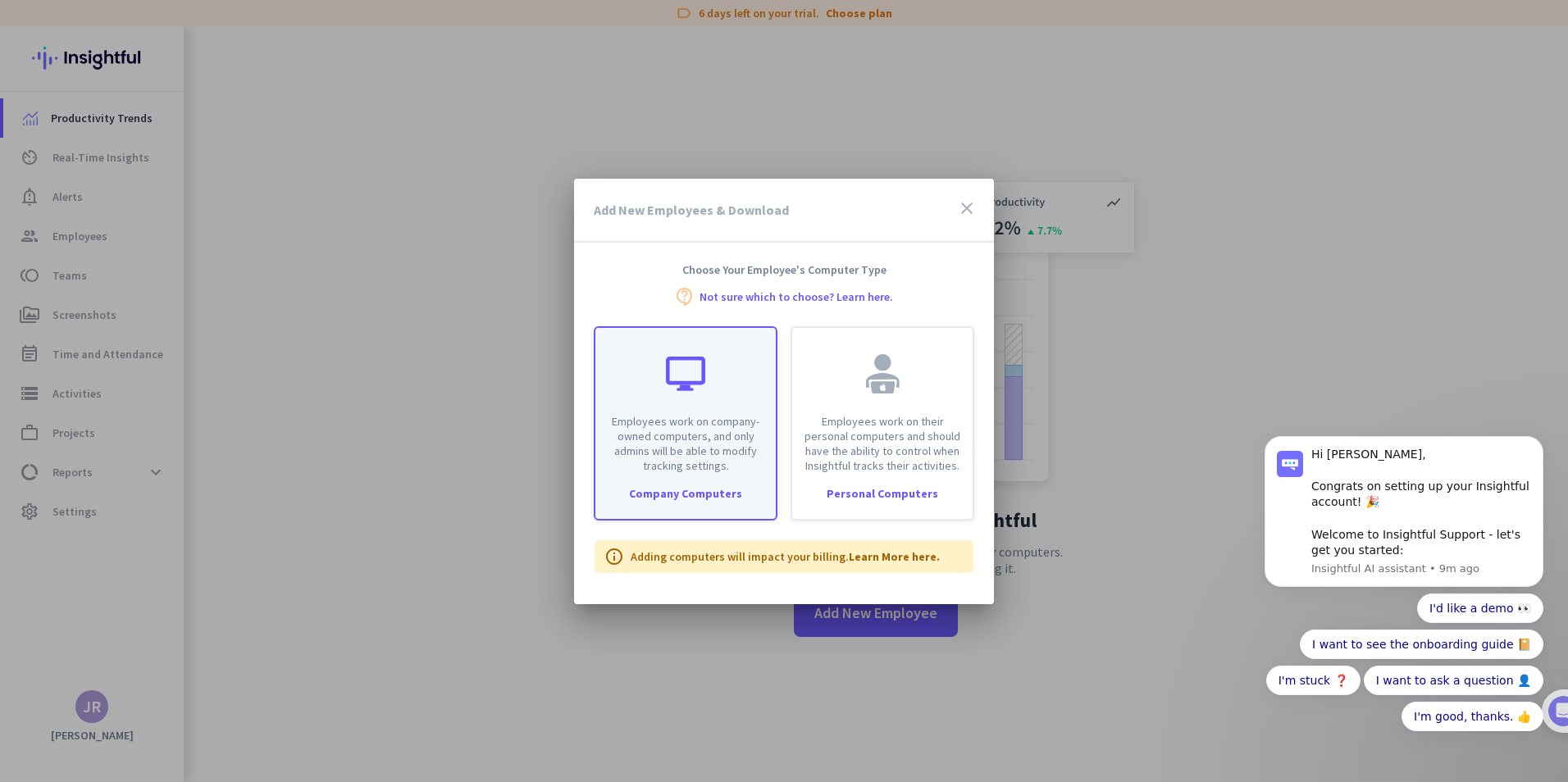
click at [692, 493] on div "Company Computers" at bounding box center [686, 494] width 181 height 12
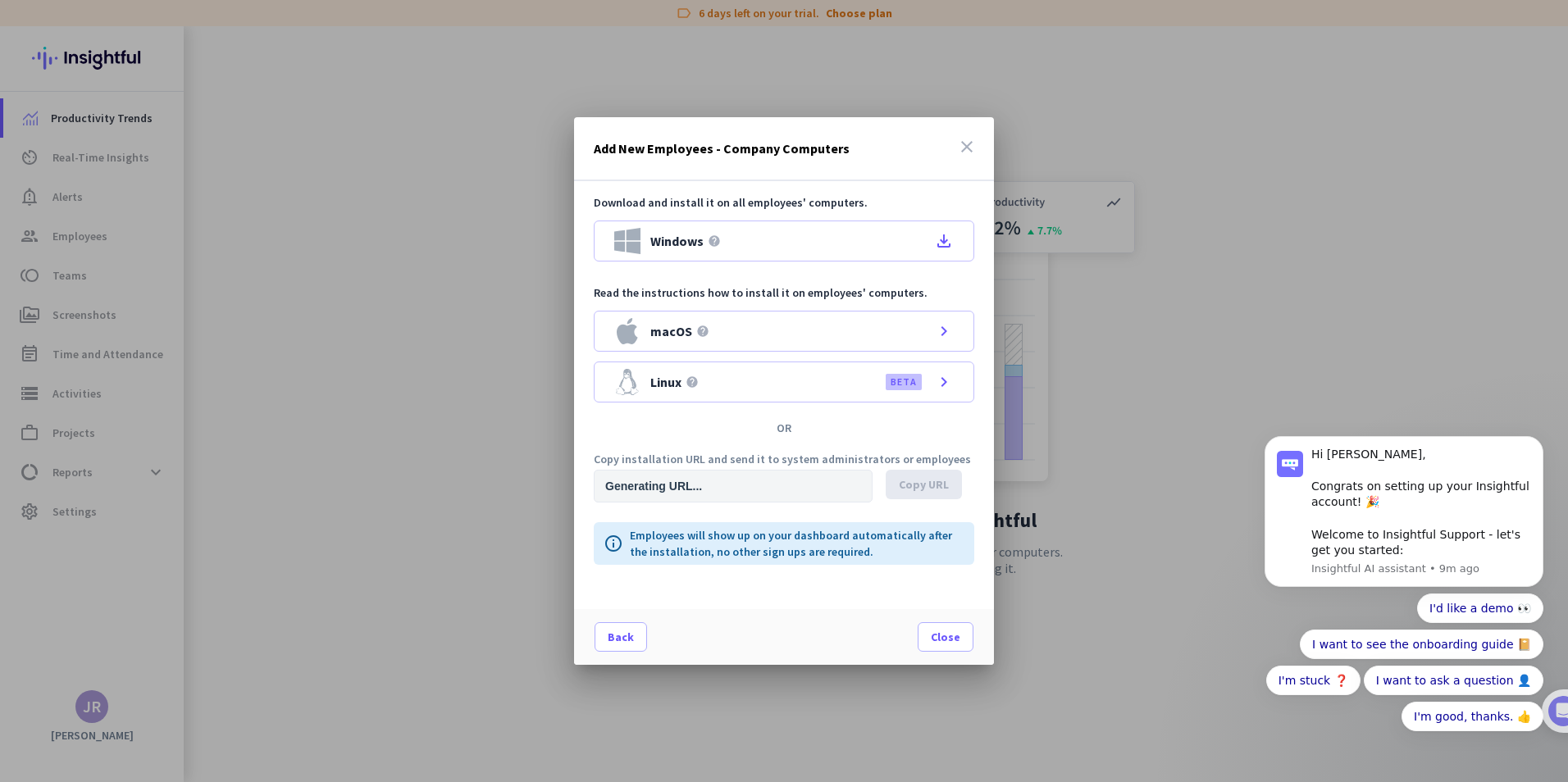
type input "[URL][DOMAIN_NAME]"
click at [944, 243] on icon "file_download" at bounding box center [944, 241] width 19 height 19
click at [964, 145] on icon "close" at bounding box center [966, 146] width 19 height 19
